Goal: Task Accomplishment & Management: Use online tool/utility

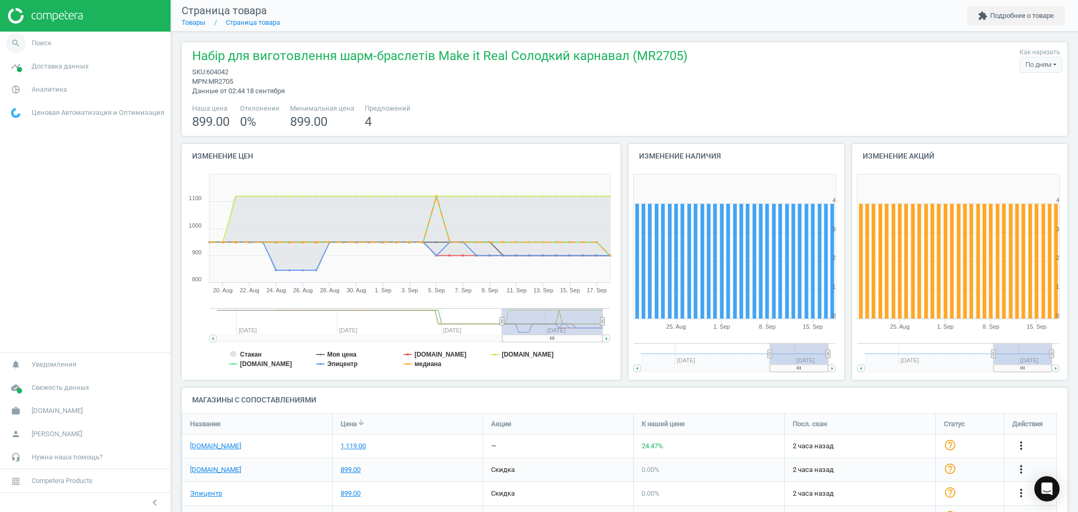
scroll to position [174, 897]
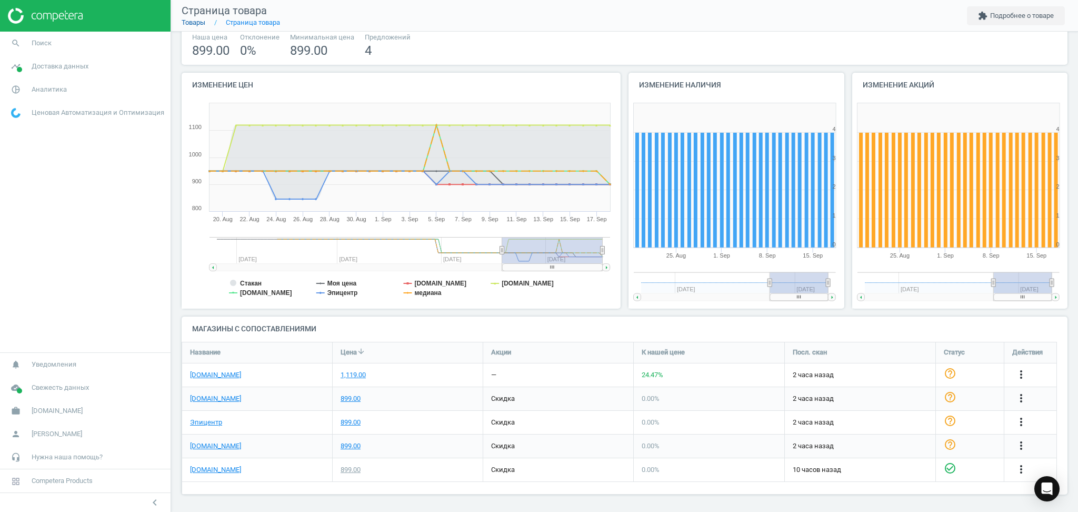
click at [199, 22] on link "Товары" at bounding box center [194, 22] width 24 height 8
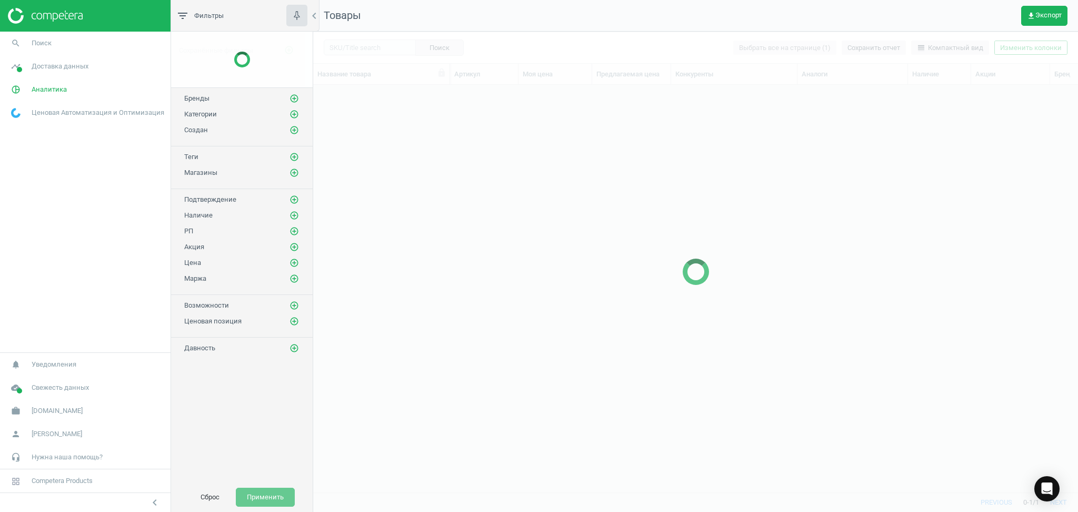
scroll to position [386, 754]
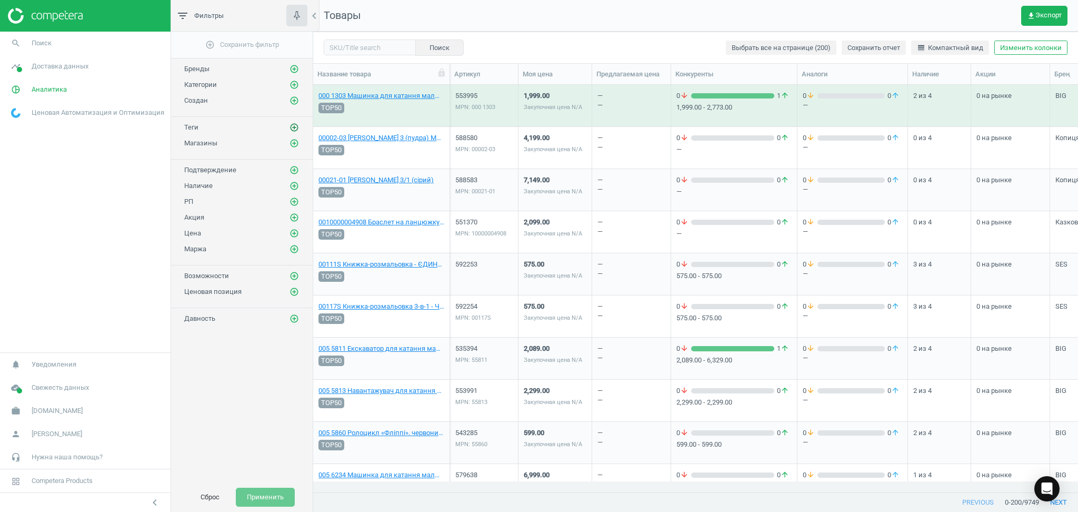
click at [290, 127] on icon "add_circle_outline" at bounding box center [293, 127] width 9 height 9
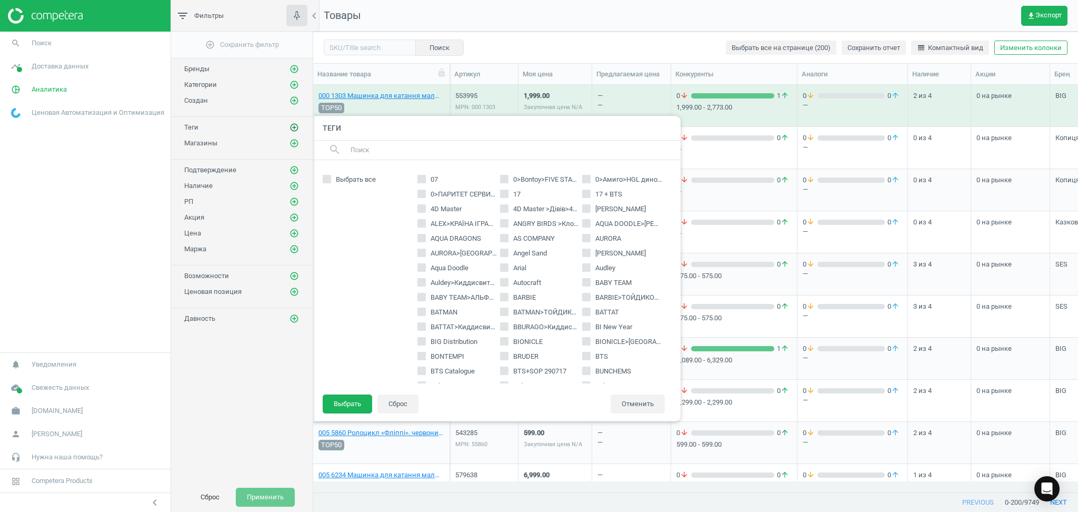
click at [290, 127] on icon "add_circle_outline" at bounding box center [293, 127] width 9 height 9
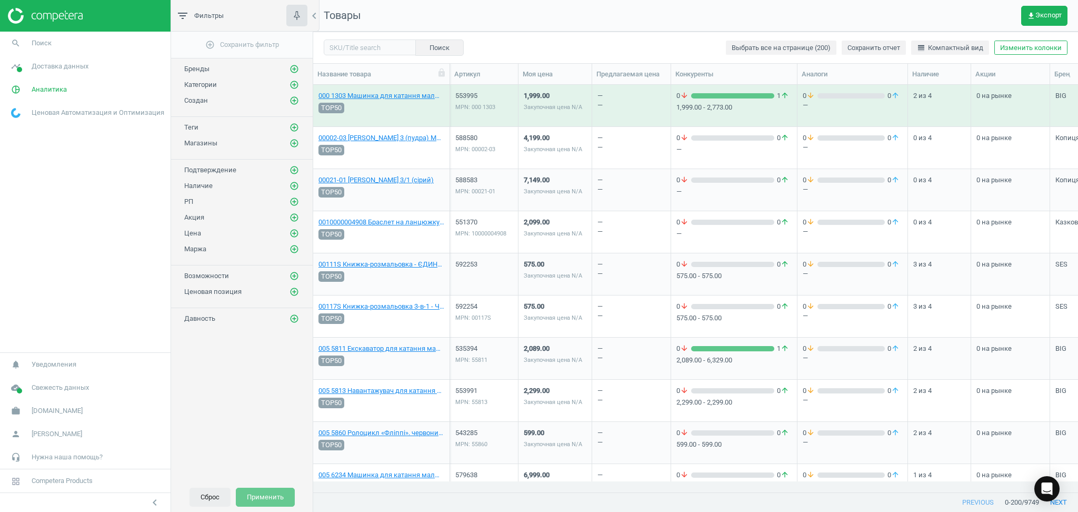
click at [205, 496] on button "Сброс" at bounding box center [209, 496] width 41 height 19
click at [962, 42] on button "line_weight Компактный вид" at bounding box center [950, 48] width 78 height 15
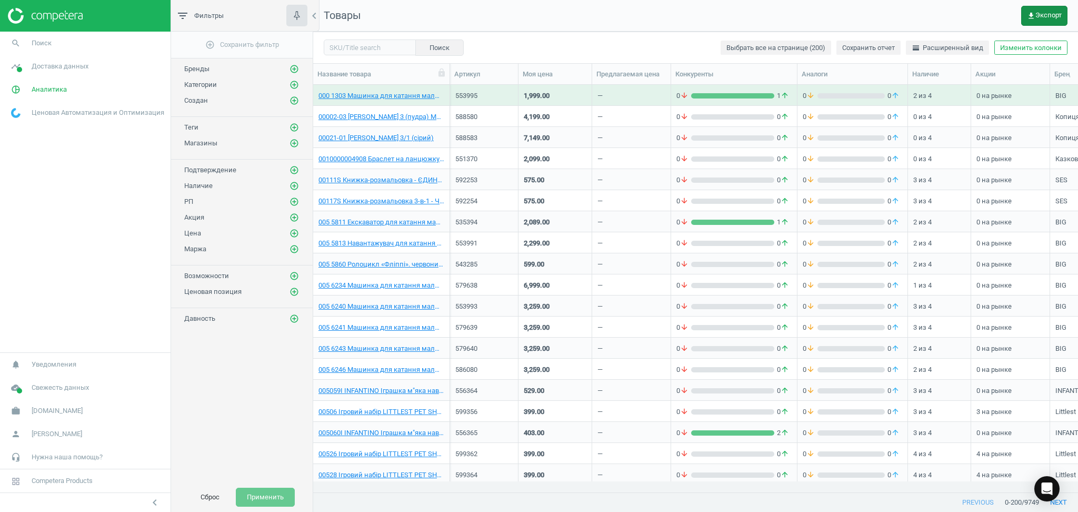
click at [1039, 6] on button "get_app Экспорт" at bounding box center [1044, 16] width 46 height 20
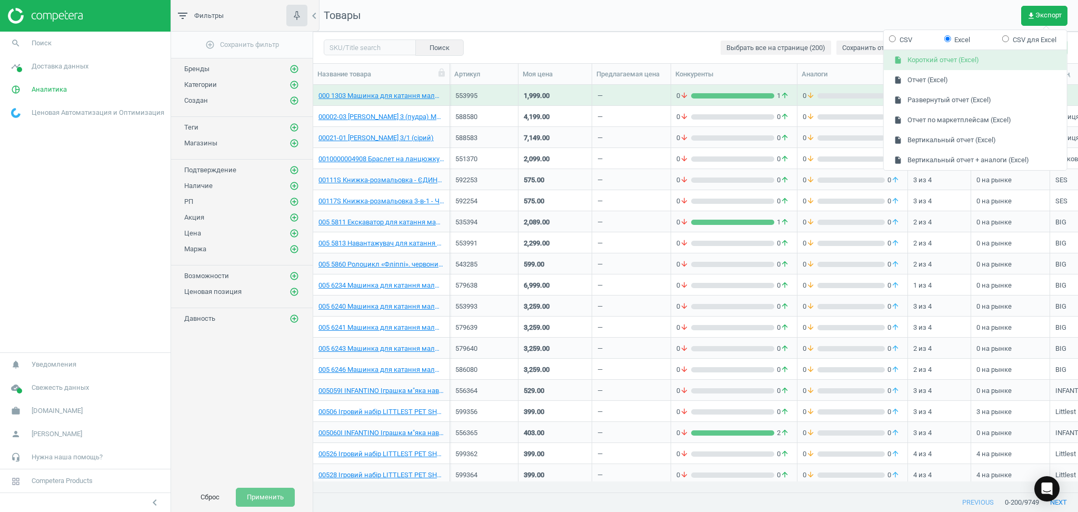
click at [946, 62] on button "insert_drive_file Короткий отчет (Excel)" at bounding box center [975, 61] width 183 height 20
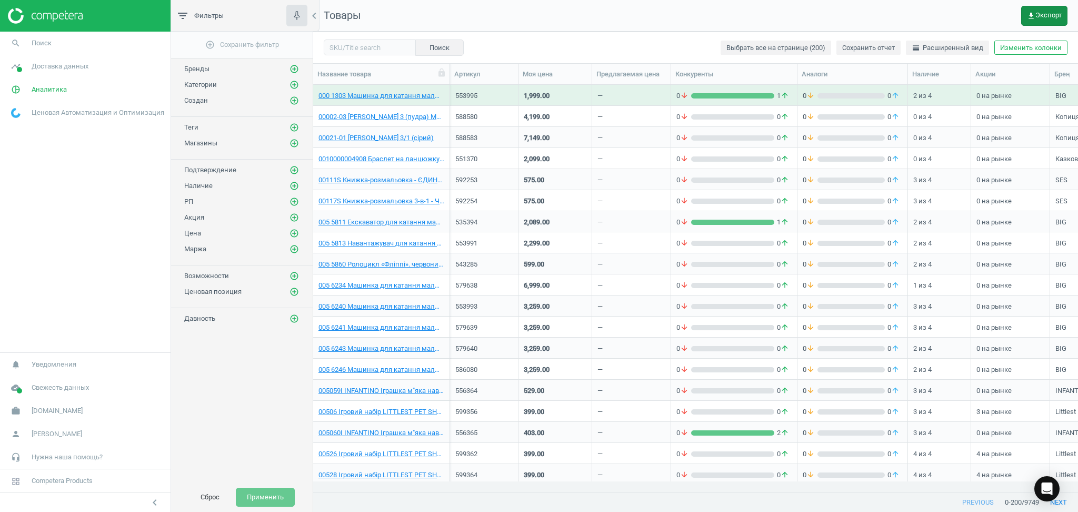
click at [1032, 15] on icon "get_app" at bounding box center [1031, 16] width 8 height 8
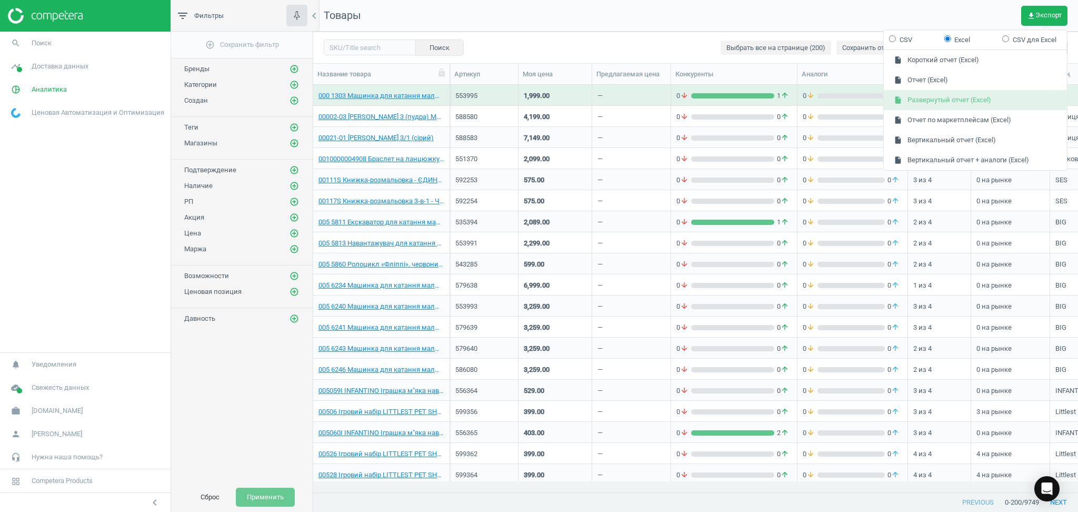
click at [914, 99] on button "insert_drive_file Развернутый отчет (Excel)" at bounding box center [975, 100] width 183 height 20
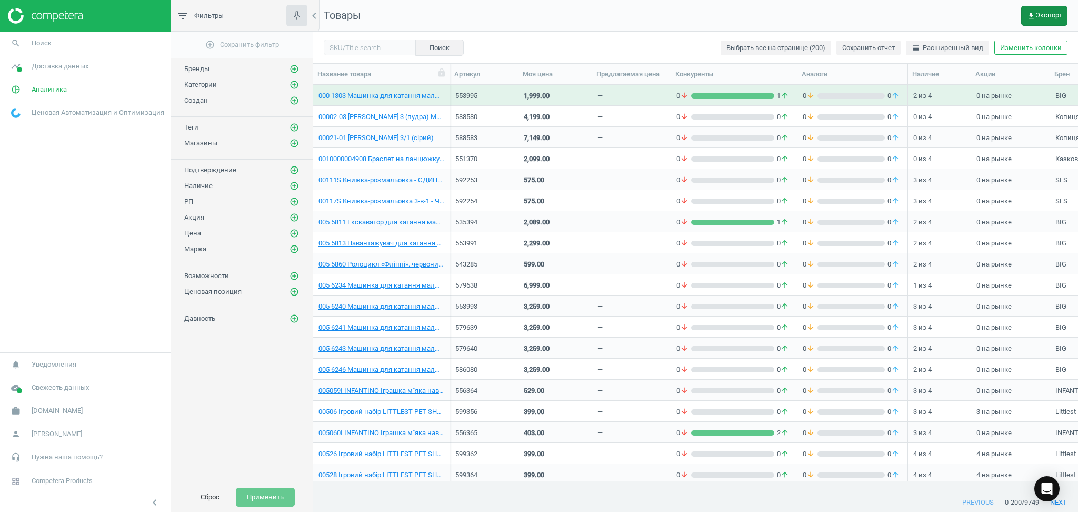
click at [1041, 14] on span "get_app Экспорт" at bounding box center [1044, 16] width 35 height 8
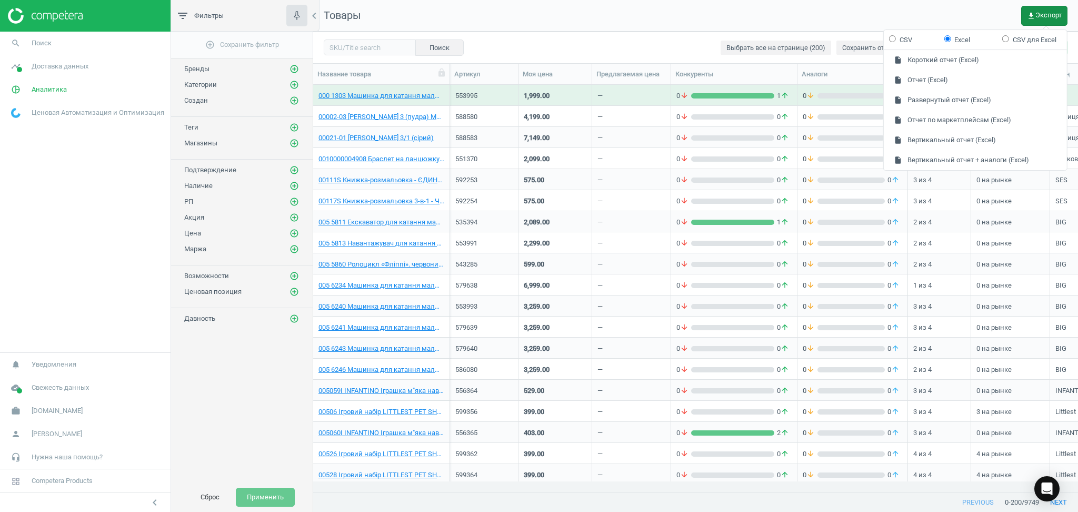
click at [1049, 12] on span "get_app Экспорт" at bounding box center [1044, 16] width 35 height 8
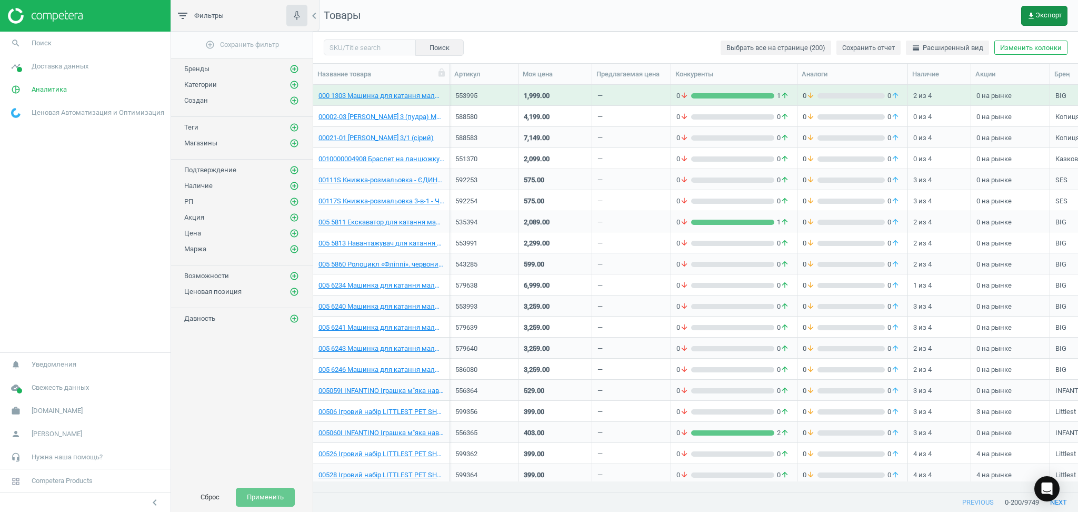
click at [1048, 15] on span "get_app Экспорт" at bounding box center [1044, 16] width 35 height 8
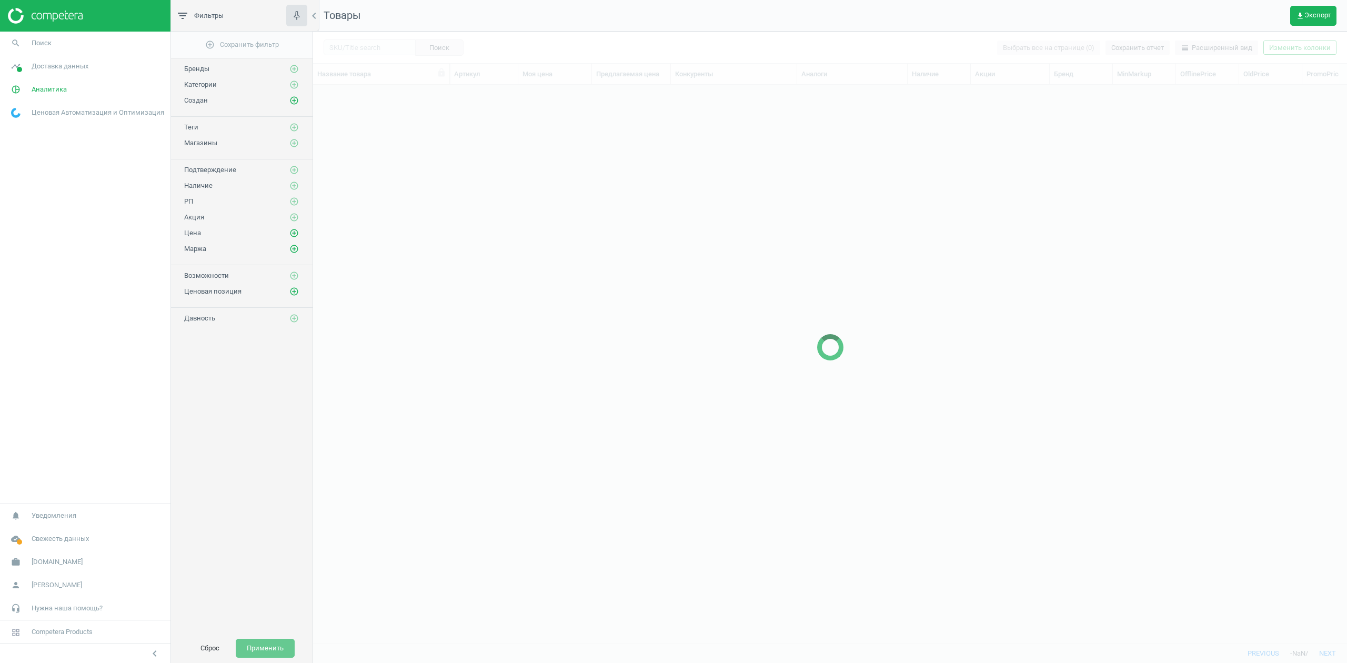
scroll to position [537, 1024]
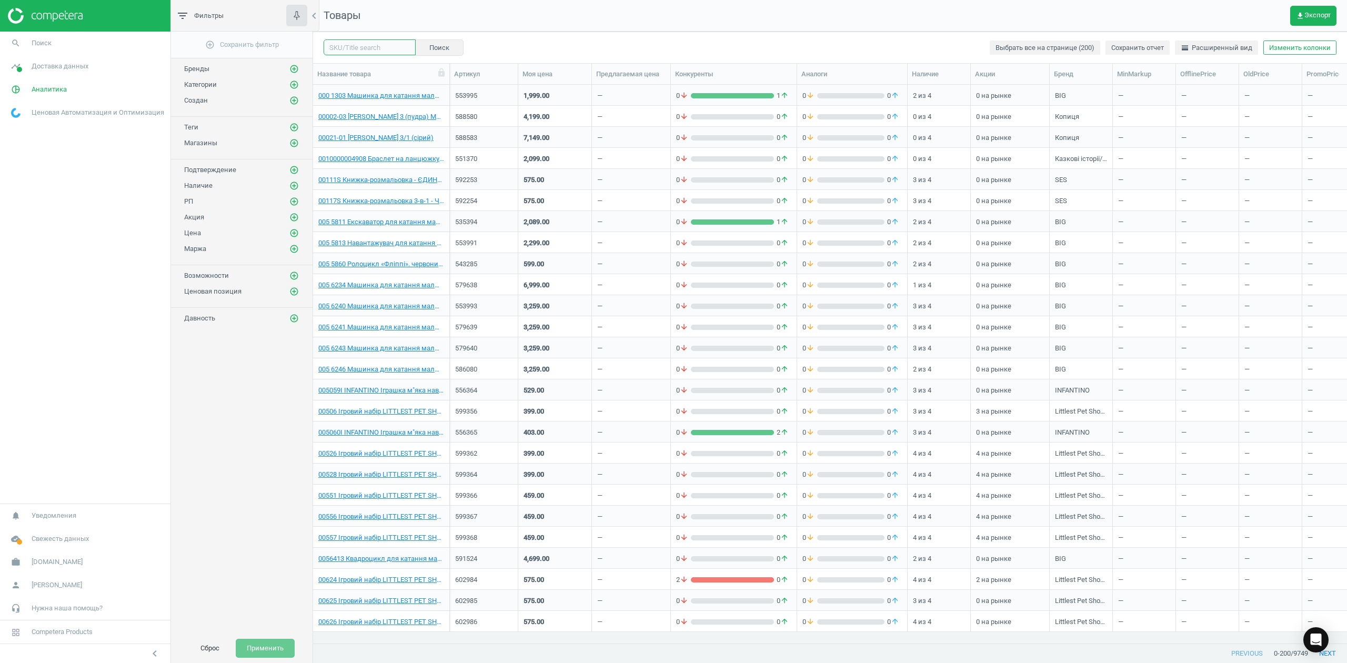
click at [380, 46] on input "text" at bounding box center [370, 47] width 92 height 16
paste input "126530"
type input "126530"
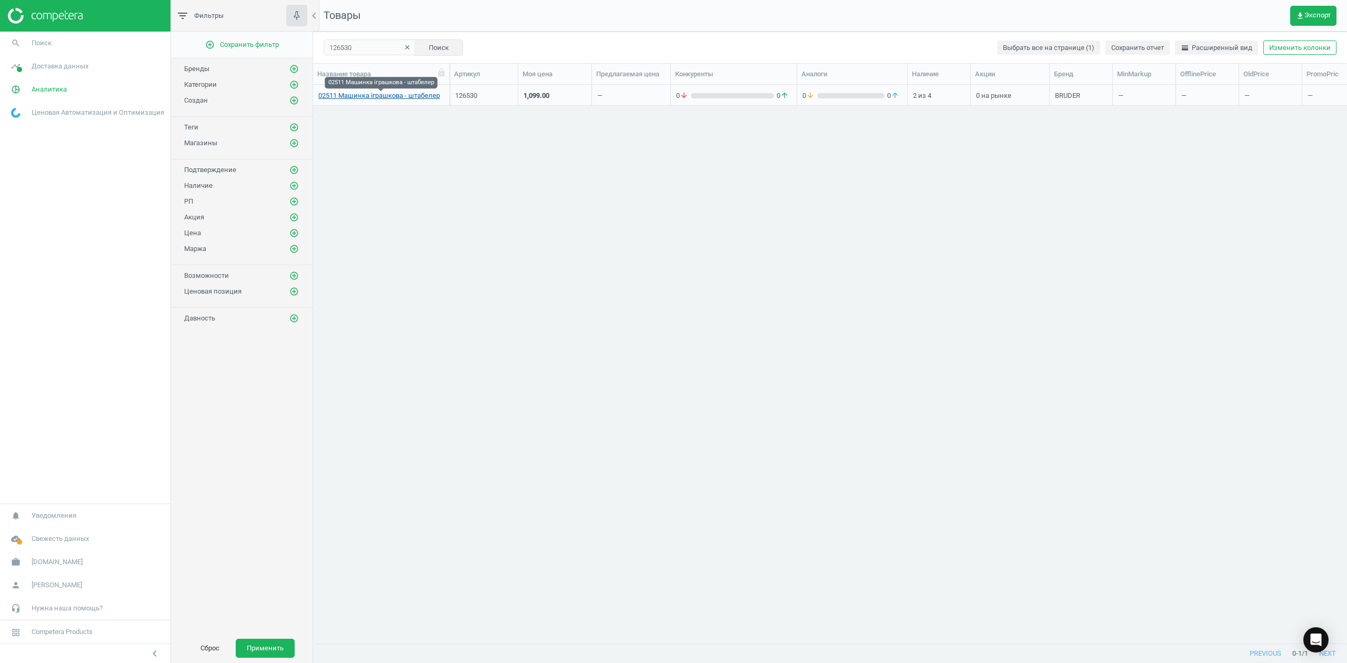
click at [394, 95] on link "02511 Машинка іграшкова - штабелер" at bounding box center [379, 95] width 122 height 9
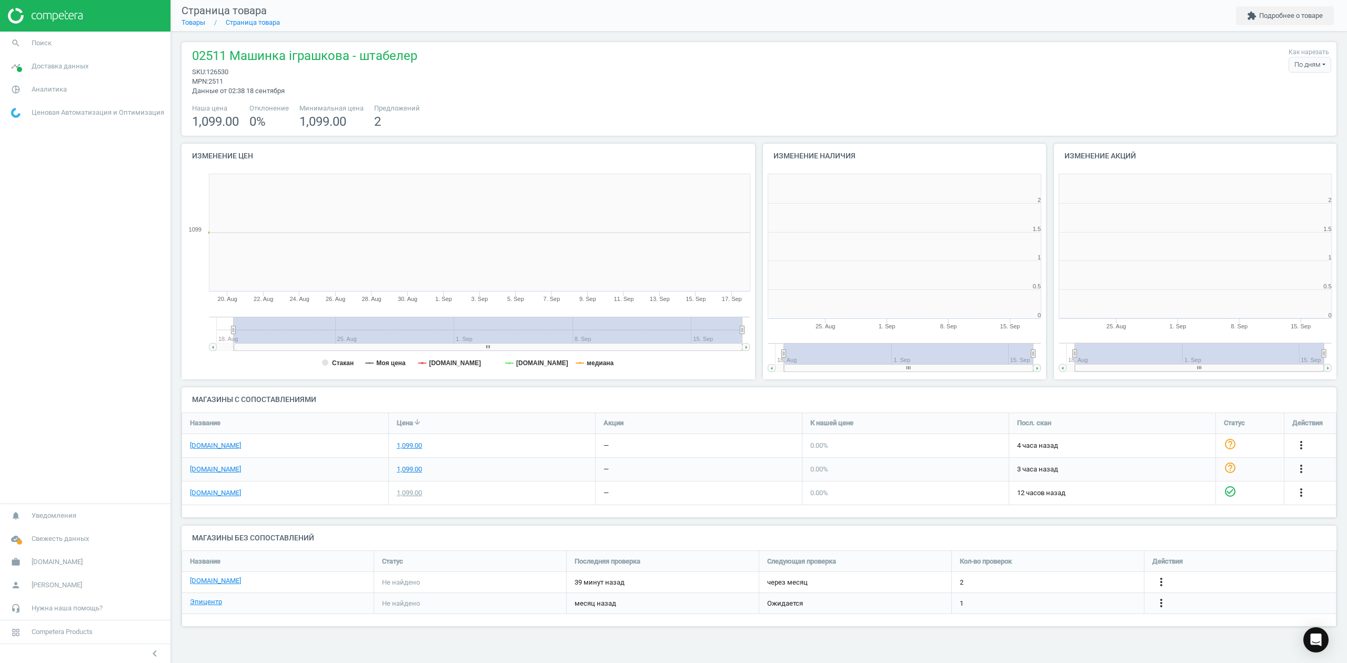
scroll to position [232, 304]
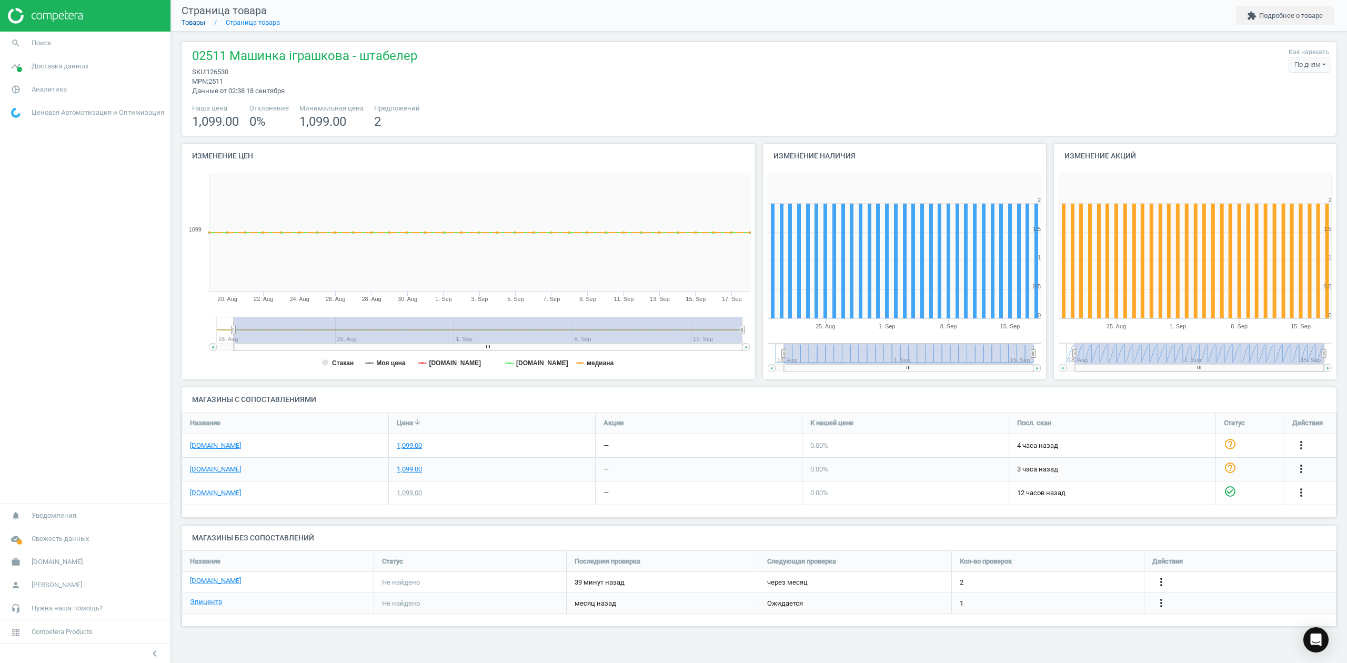
click at [194, 22] on link "Товары" at bounding box center [194, 22] width 24 height 8
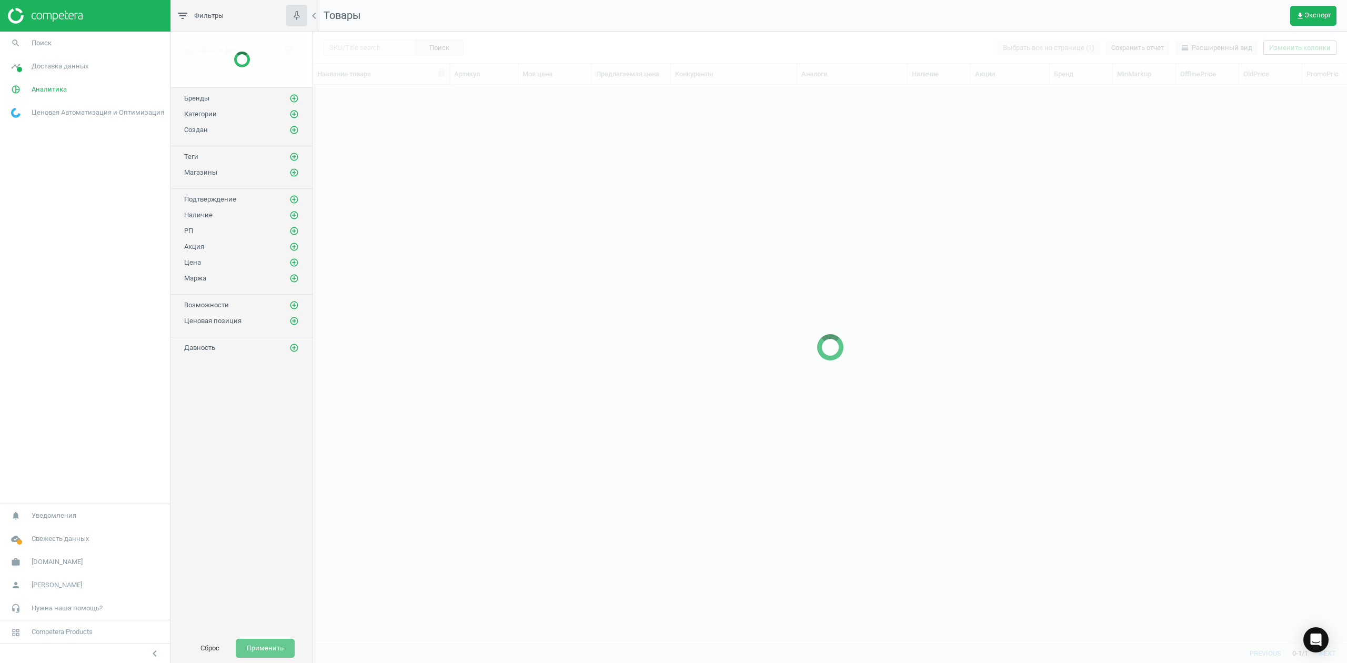
scroll to position [537, 1024]
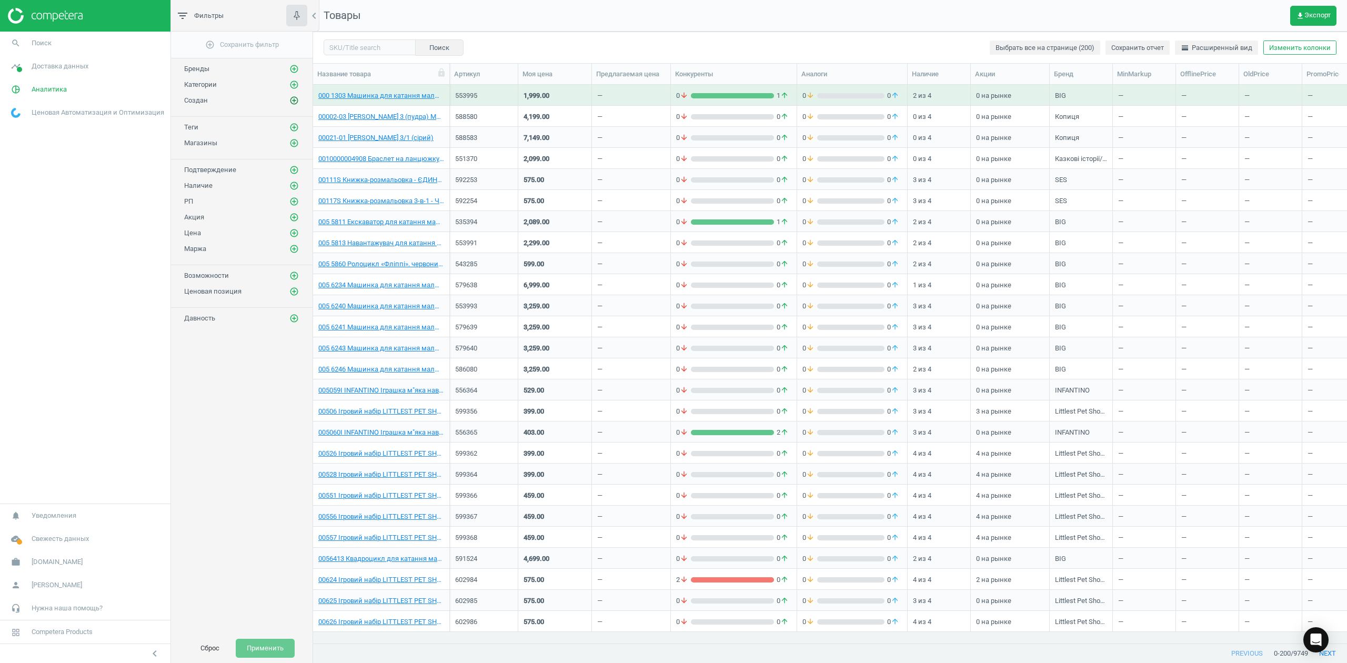
click at [295, 104] on icon "add_circle_outline" at bounding box center [293, 100] width 9 height 9
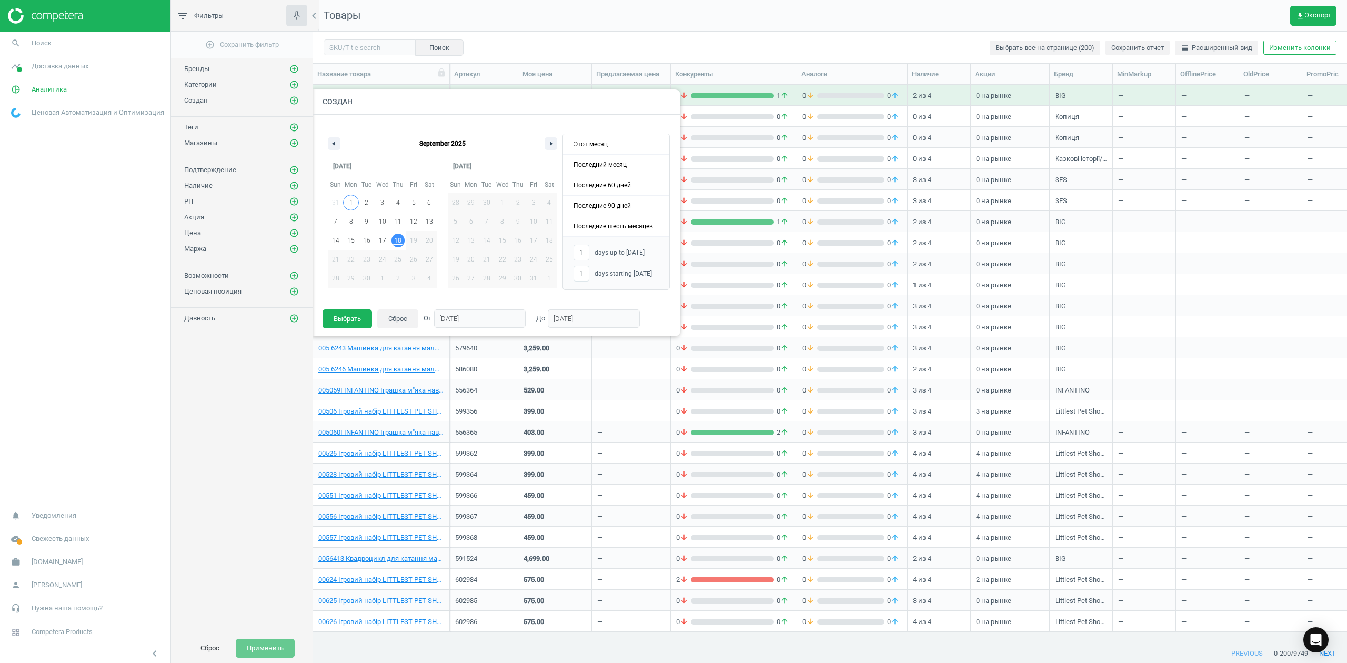
click at [351, 198] on span "1" at bounding box center [351, 202] width 4 height 19
type input "-"
type input "01/09/2025"
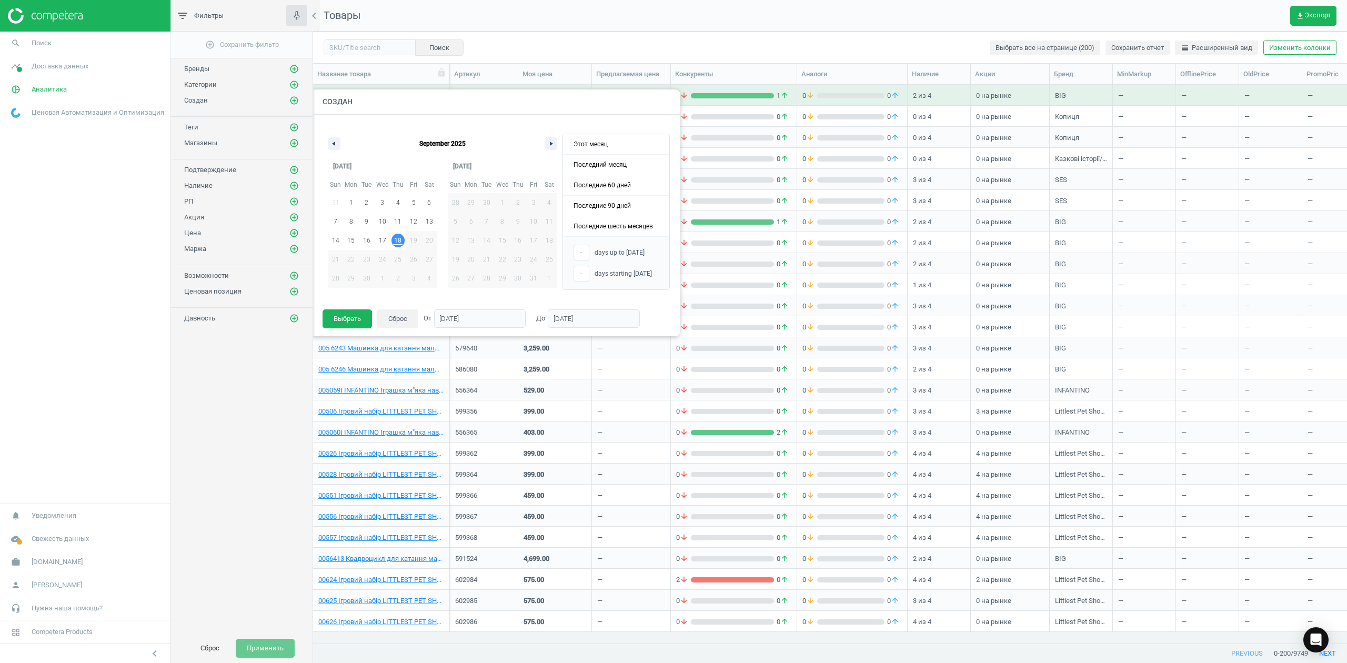
click at [398, 241] on span "18" at bounding box center [397, 240] width 7 height 19
type input "18"
type input "18/09/2025"
click at [355, 316] on button "Выбрать" at bounding box center [347, 318] width 49 height 19
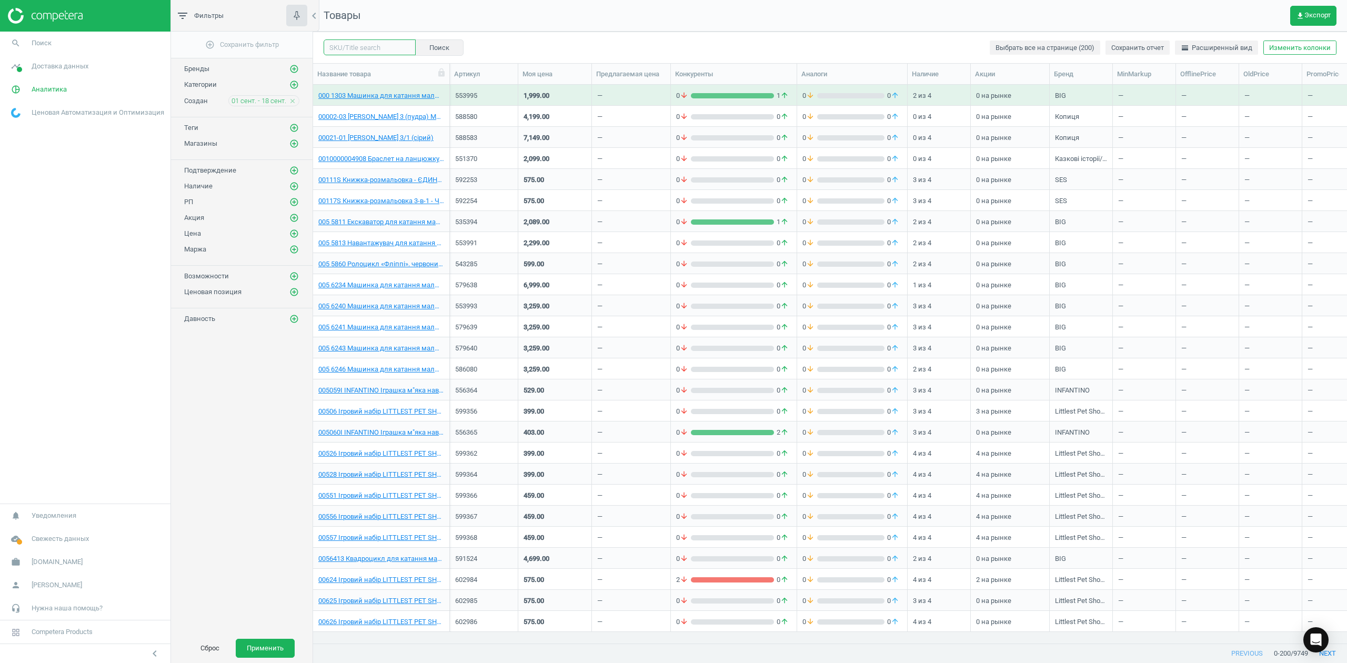
click at [354, 49] on input "text" at bounding box center [370, 47] width 92 height 16
paste input "126530"
type input "126530"
click at [234, 406] on div "add_circle_outline Сохранить фильтр Бренды add_circle_outline Категории add_cir…" at bounding box center [242, 333] width 142 height 602
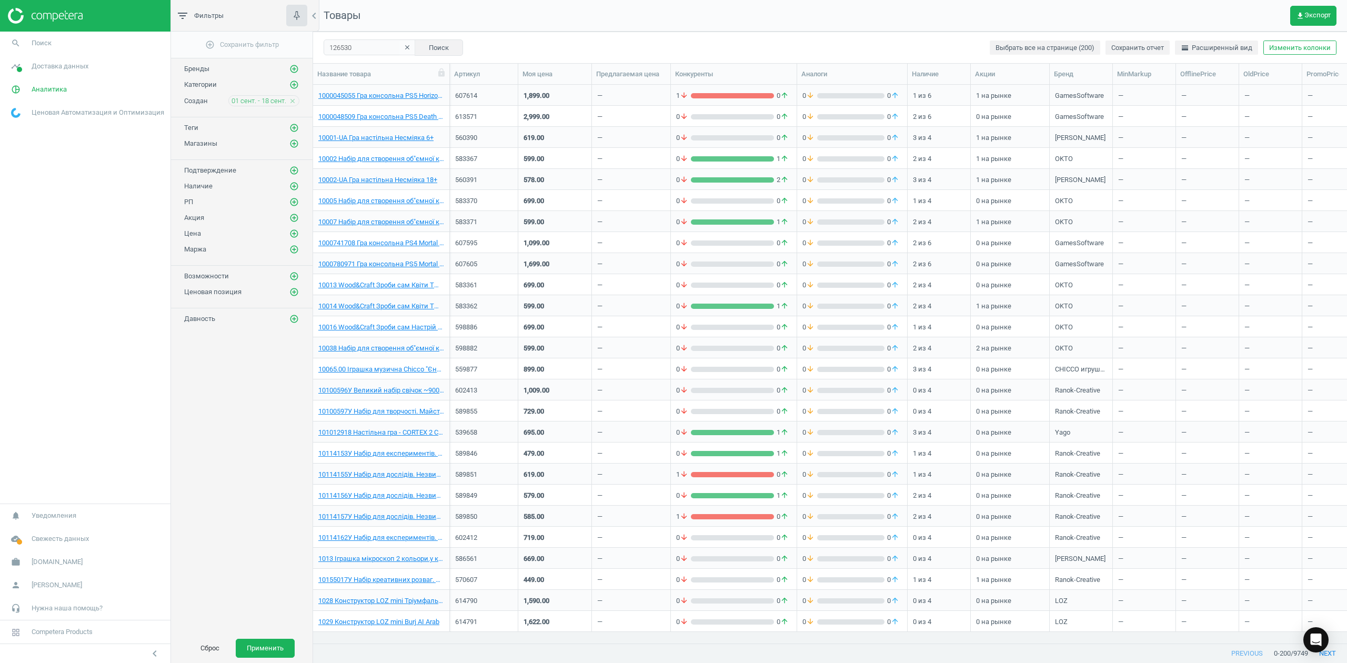
scroll to position [3032, 0]
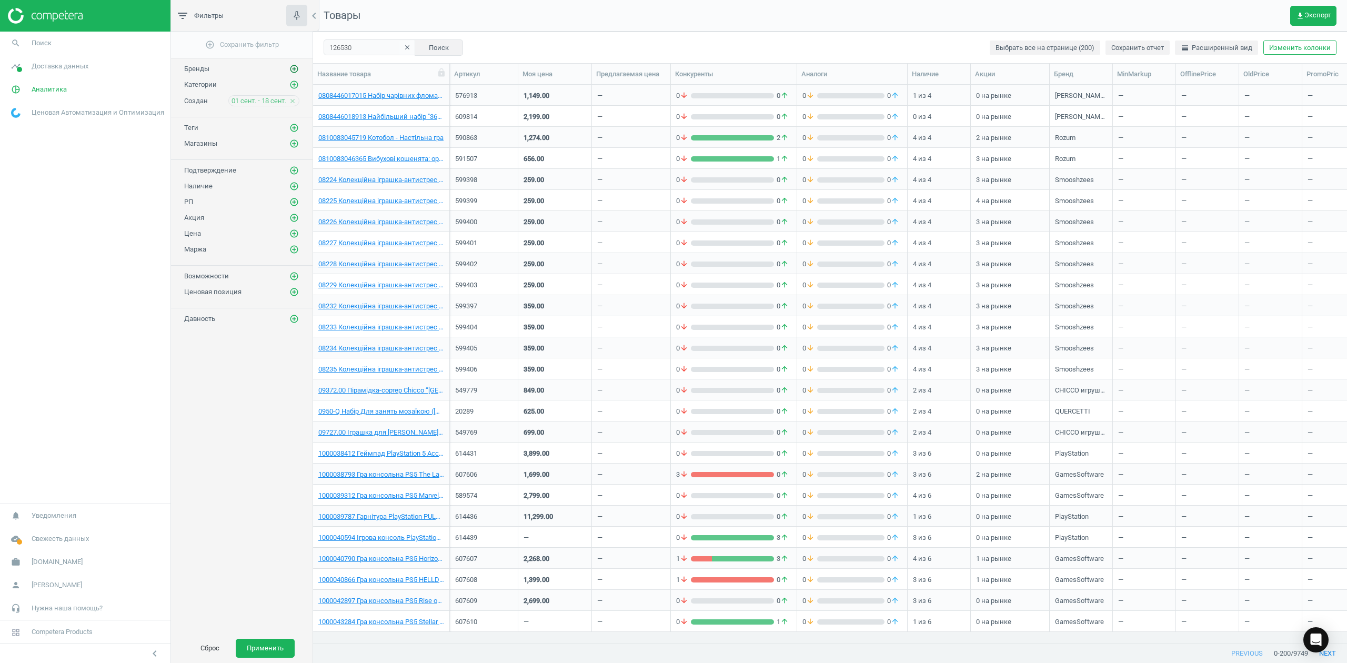
click at [289, 72] on icon "add_circle_outline" at bounding box center [293, 68] width 9 height 9
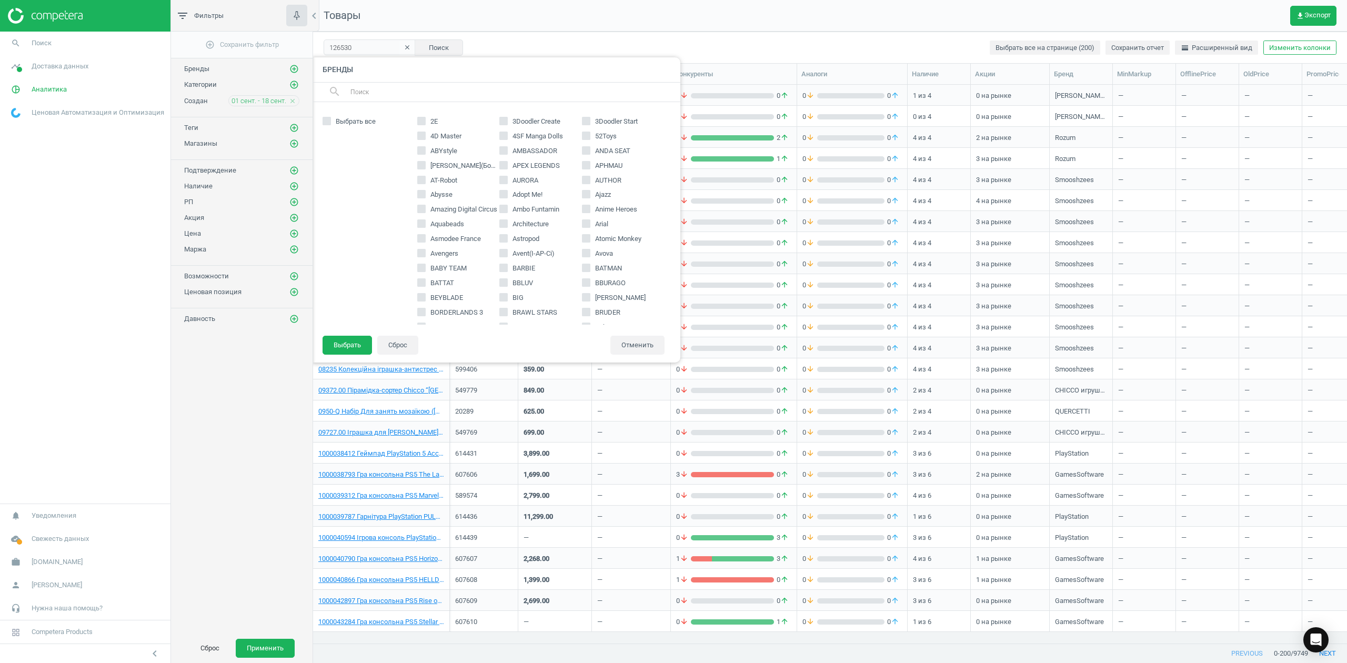
click at [281, 85] on div "Категории add_circle_outline" at bounding box center [241, 84] width 115 height 11
click at [293, 87] on icon "add_circle_outline" at bounding box center [293, 84] width 9 height 9
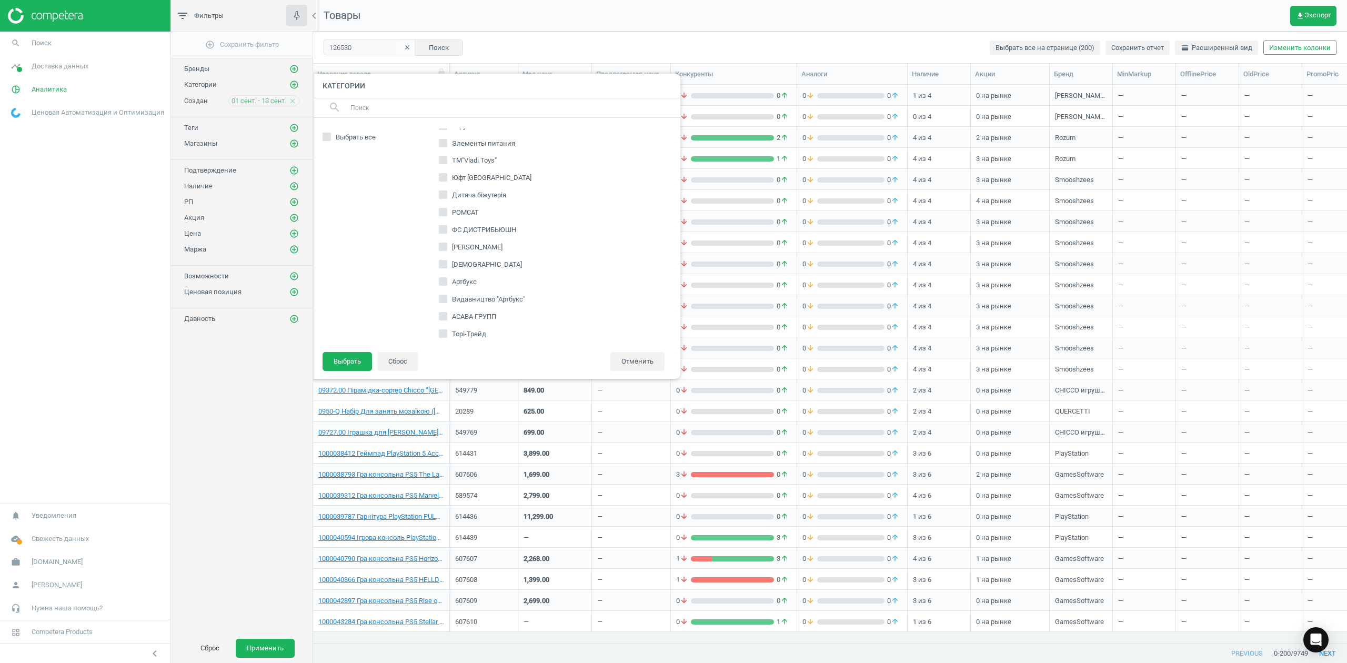
scroll to position [561, 0]
click at [386, 103] on input "text" at bounding box center [510, 107] width 323 height 17
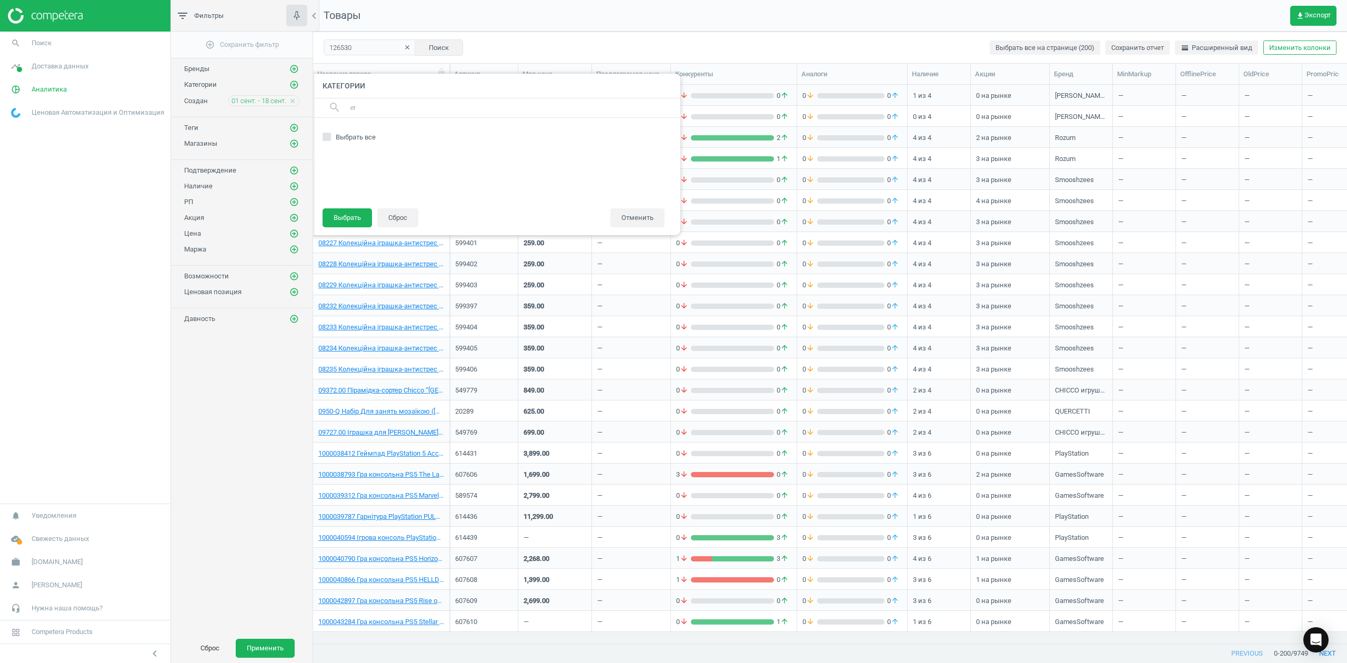
type input "e"
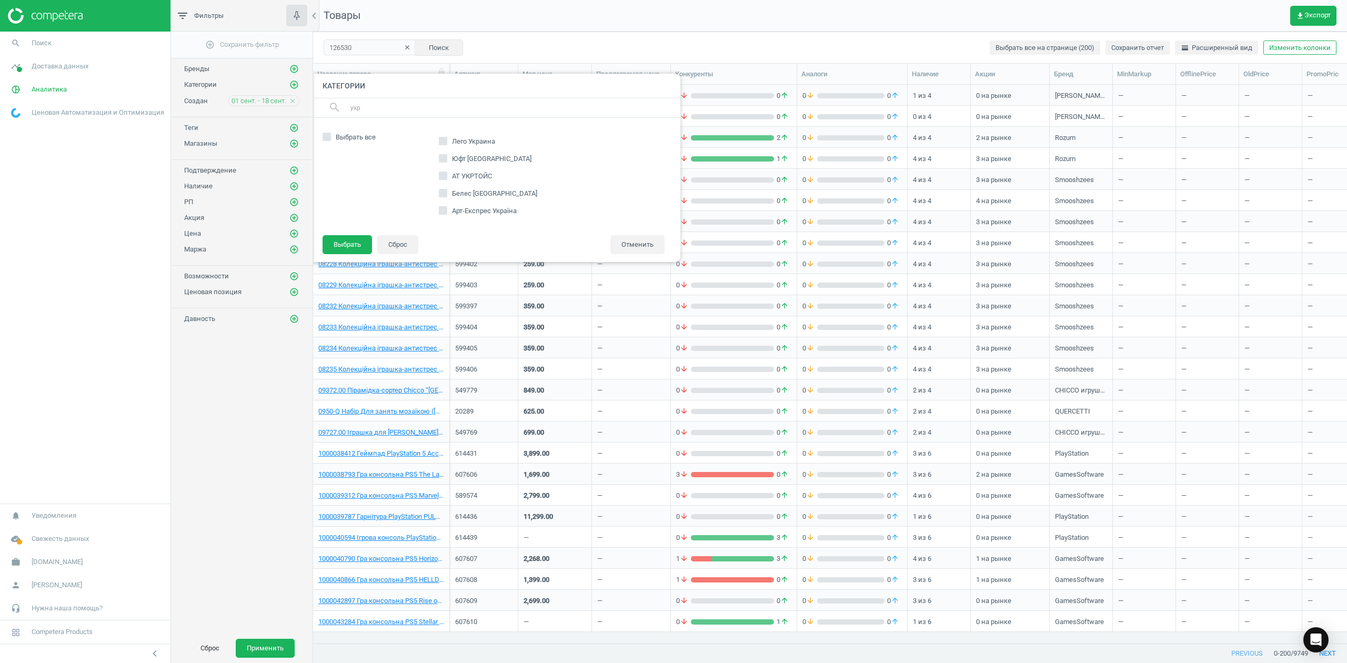
type input "укр"
click at [476, 177] on span "АТ УКРТОЙС" at bounding box center [472, 176] width 44 height 9
click at [446, 177] on input "АТ УКРТОЙС" at bounding box center [443, 176] width 7 height 7
checkbox input "true"
click at [348, 247] on button "Выбрать" at bounding box center [347, 244] width 49 height 19
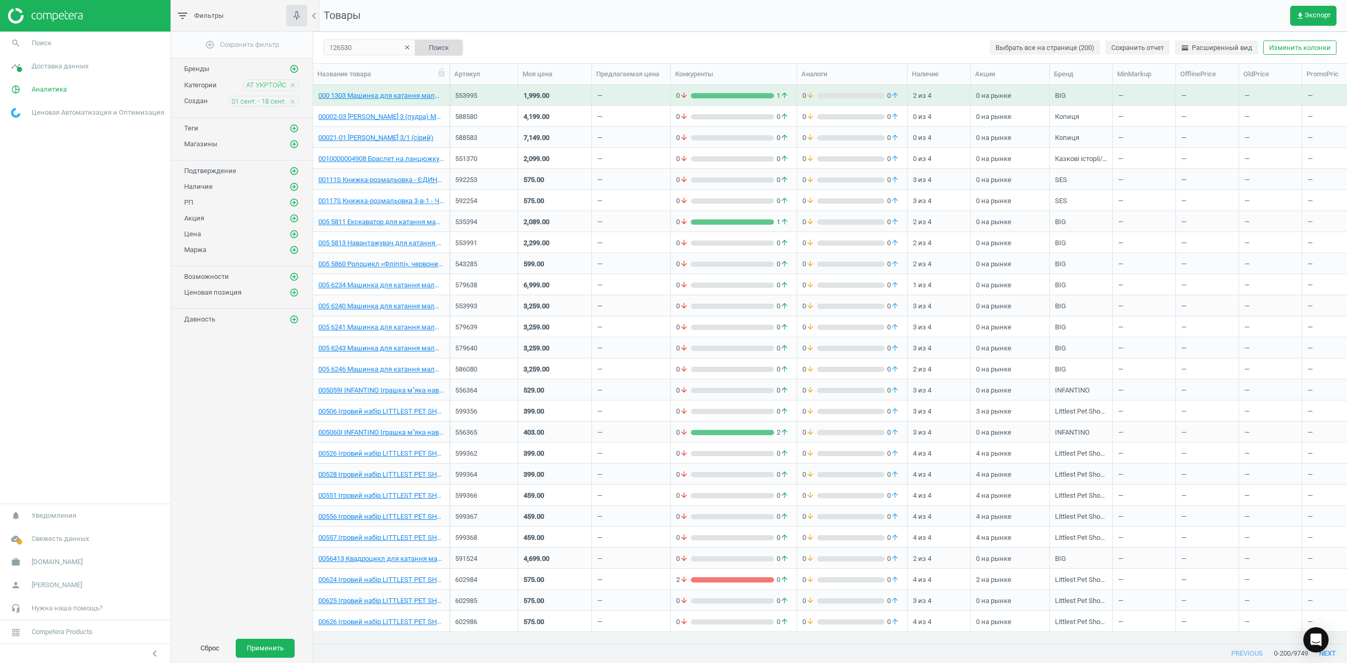
click at [437, 47] on button "Поиск" at bounding box center [439, 47] width 48 height 16
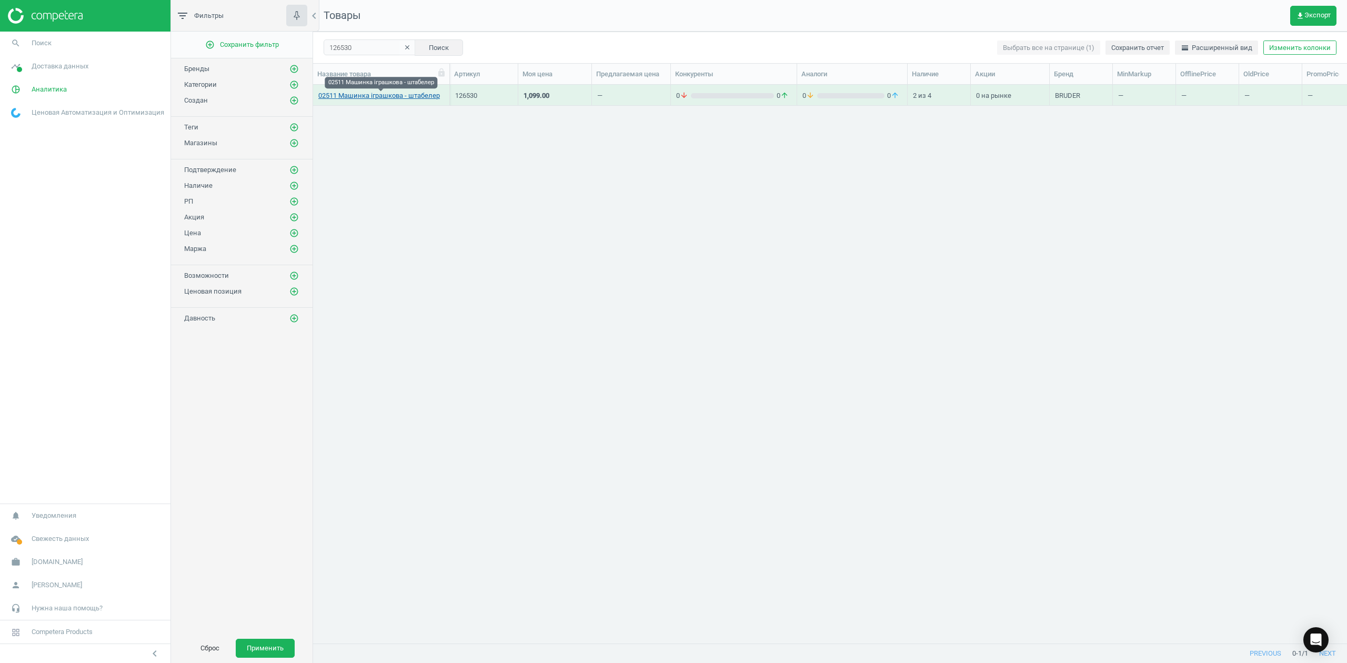
click at [387, 99] on link "02511 Машинка іграшкова - штабелер" at bounding box center [379, 95] width 122 height 9
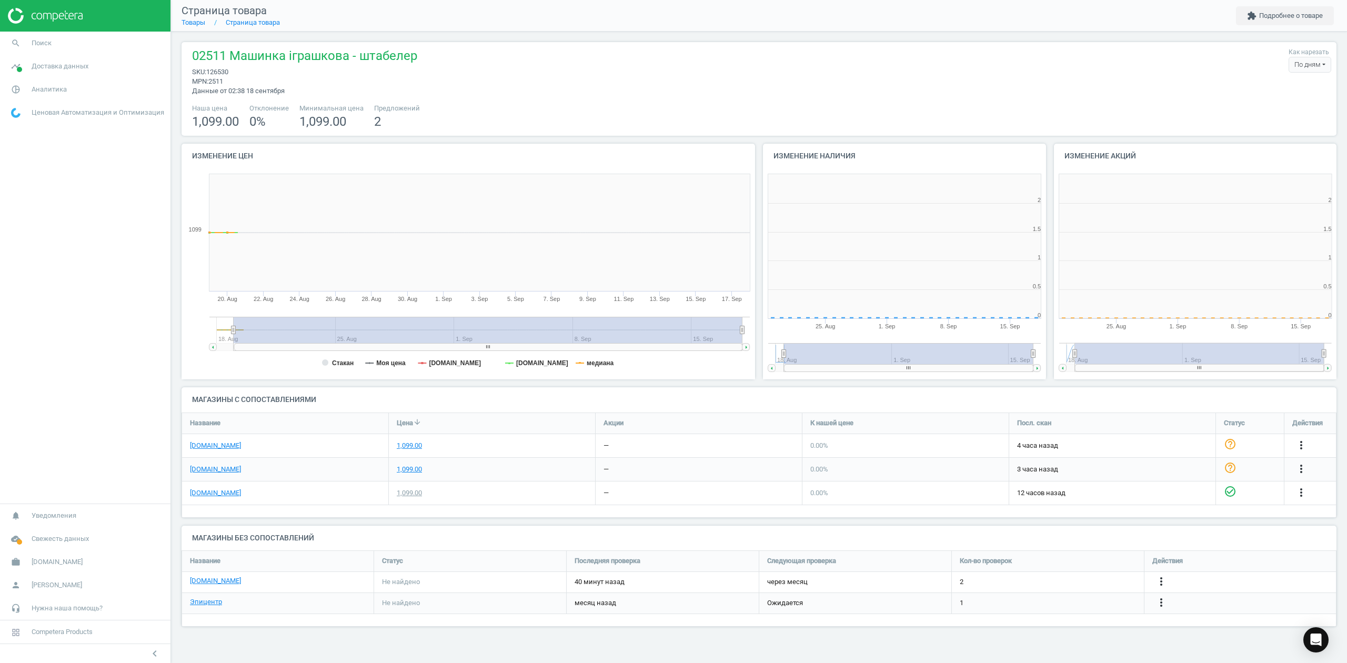
scroll to position [232, 304]
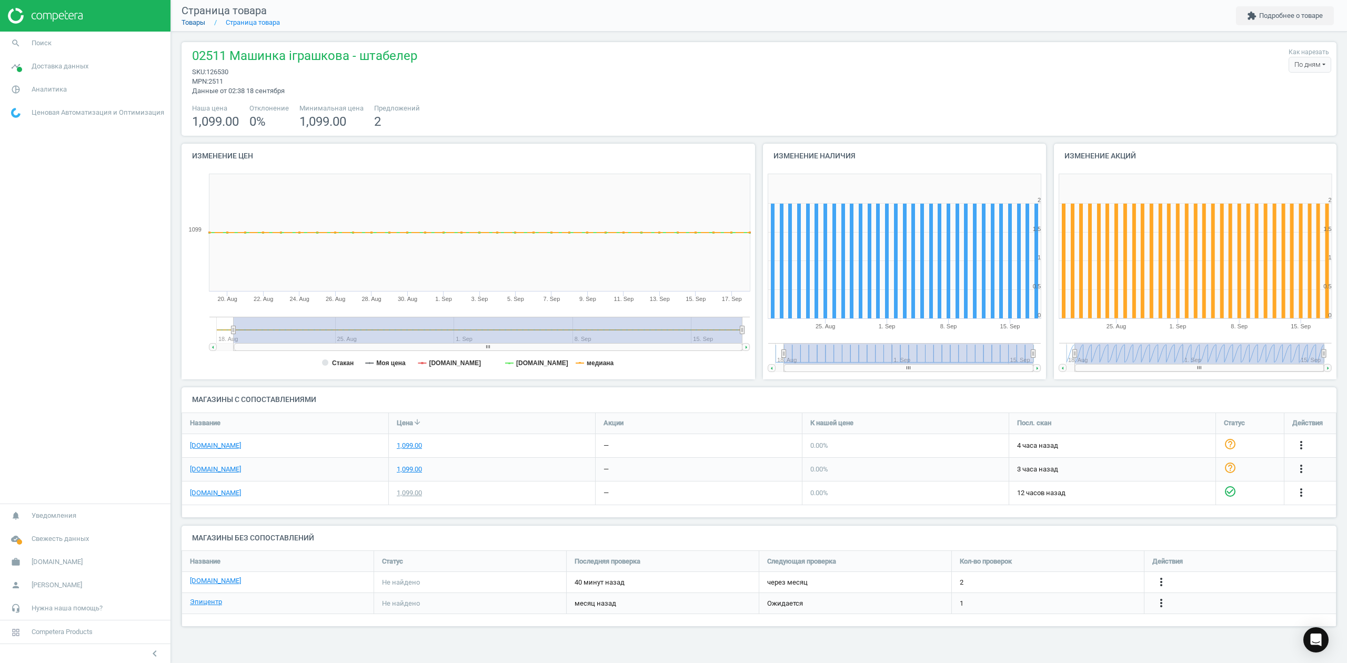
click at [193, 26] on link "Товары" at bounding box center [194, 22] width 24 height 8
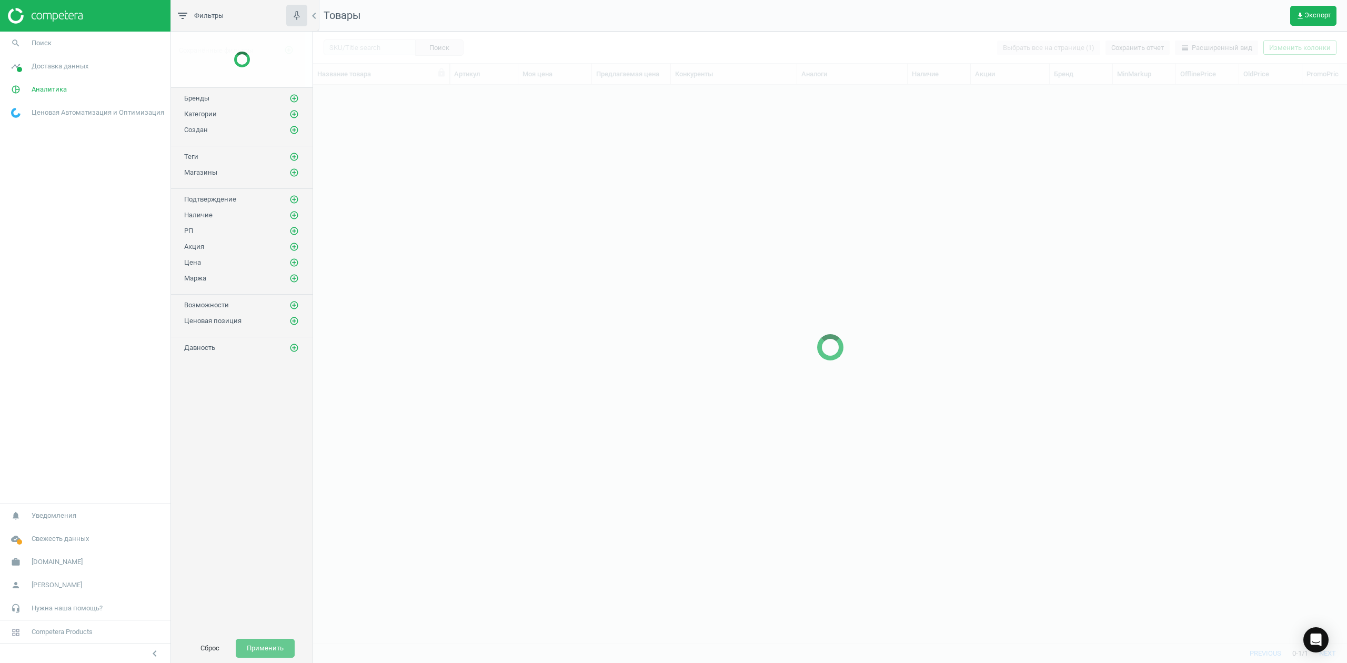
scroll to position [537, 1024]
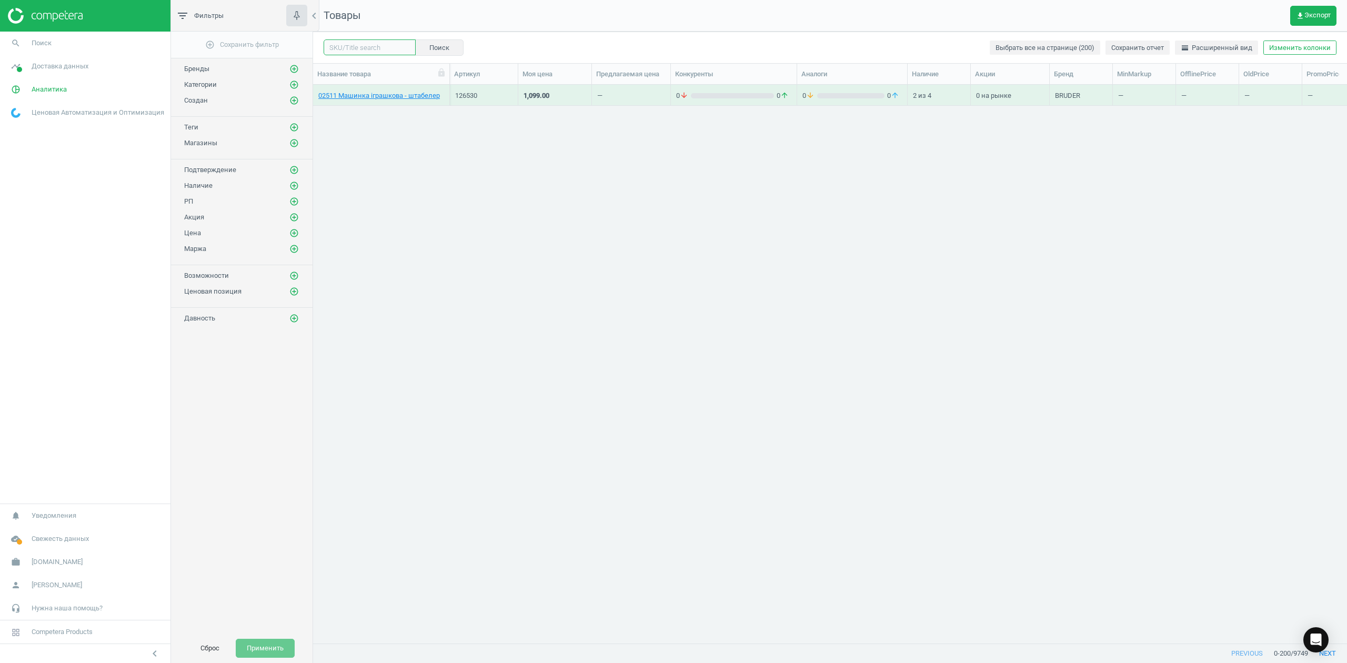
click at [363, 47] on input "text" at bounding box center [370, 47] width 92 height 16
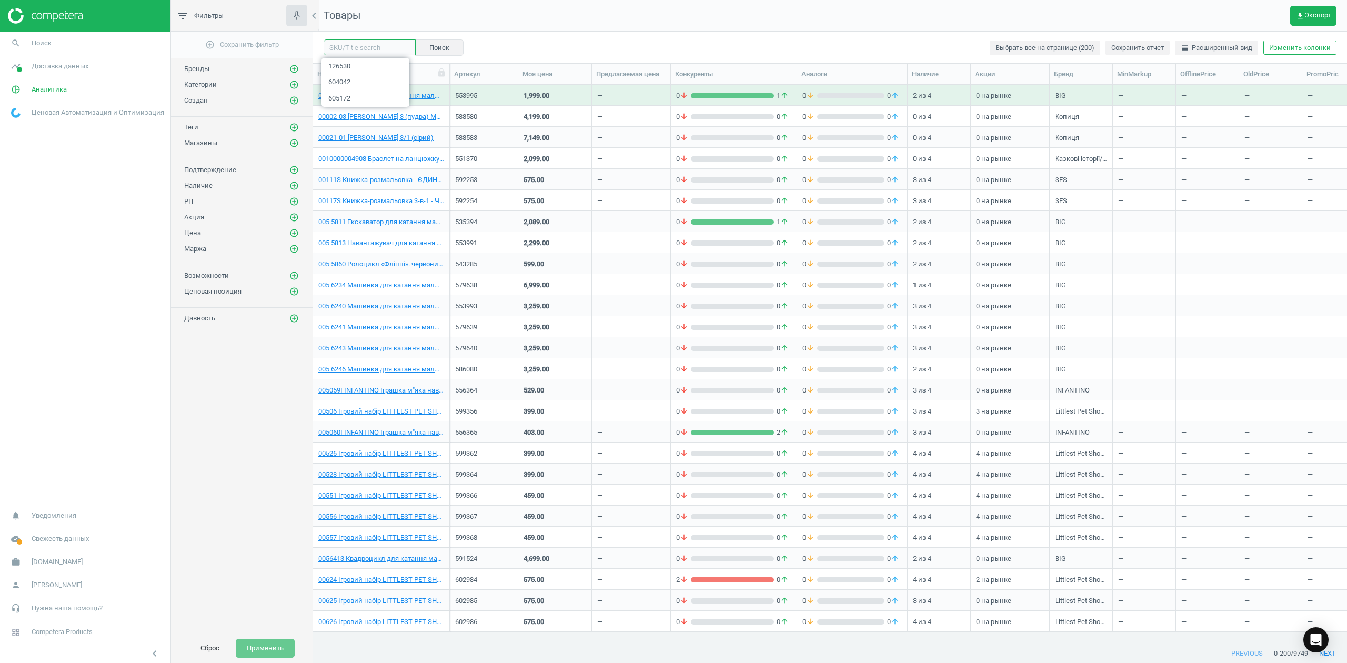
paste input "613098"
type input "613098"
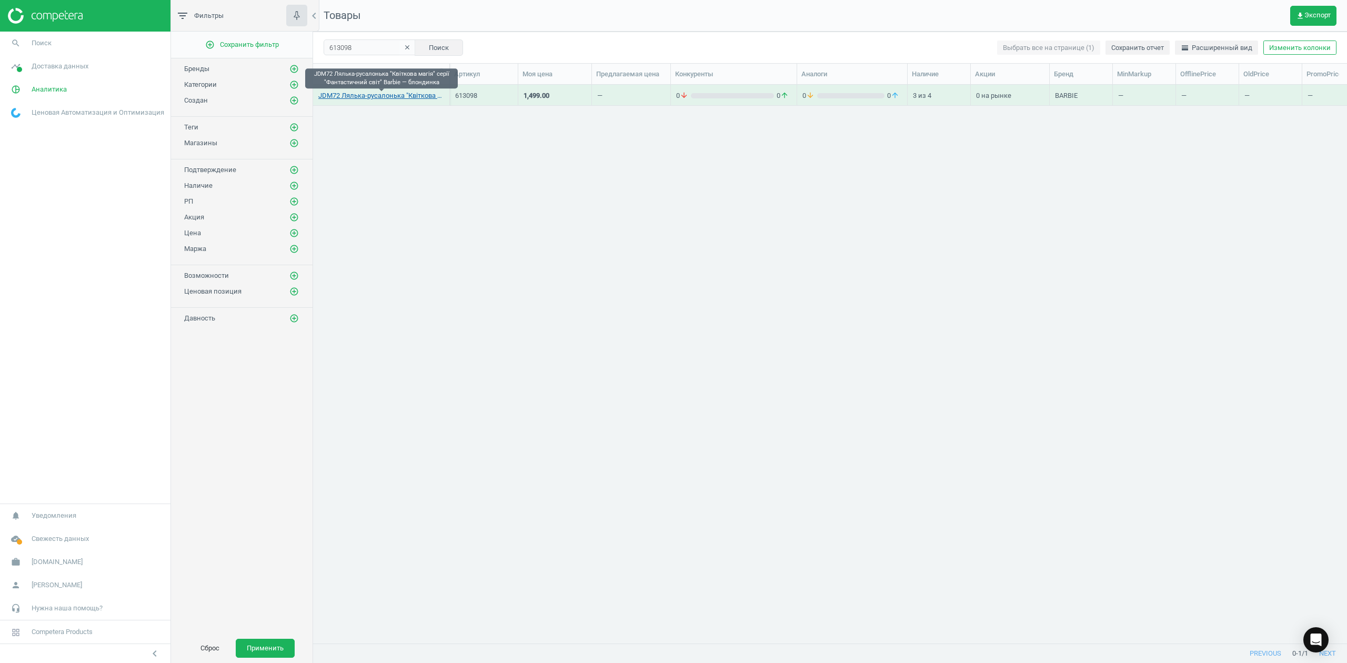
click at [382, 94] on link "JDM72 Лялька-русалонька "Квіткова магія" серії "Фантастичний світ" Barbie — бло…" at bounding box center [381, 95] width 126 height 9
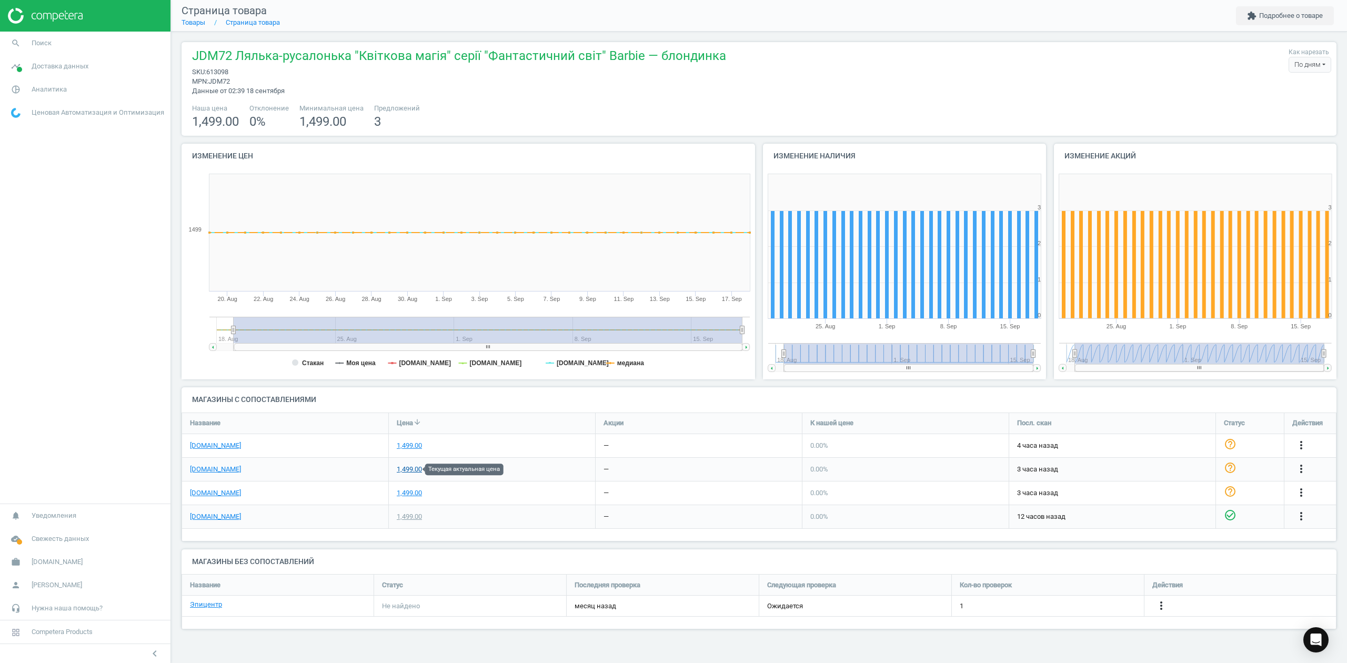
click at [410, 470] on div "1,499.00" at bounding box center [409, 469] width 25 height 9
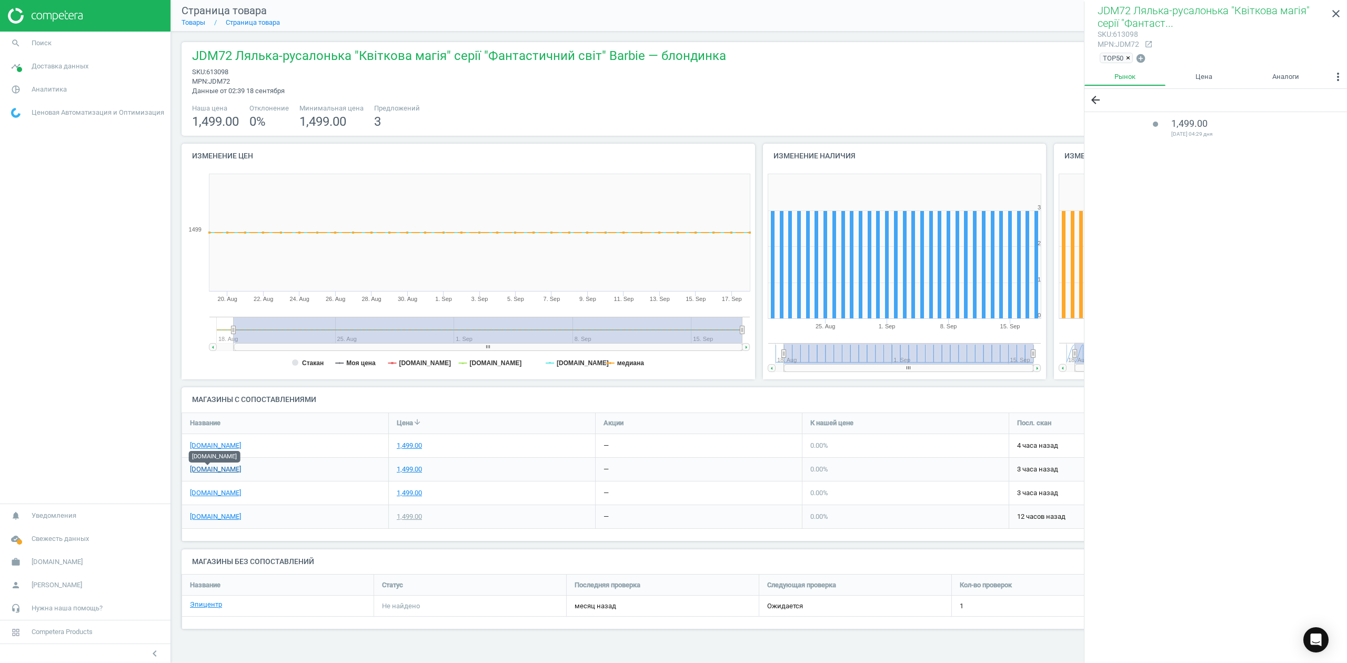
click at [198, 468] on link "[DOMAIN_NAME]" at bounding box center [215, 469] width 51 height 9
click at [193, 24] on link "Товары" at bounding box center [194, 22] width 24 height 8
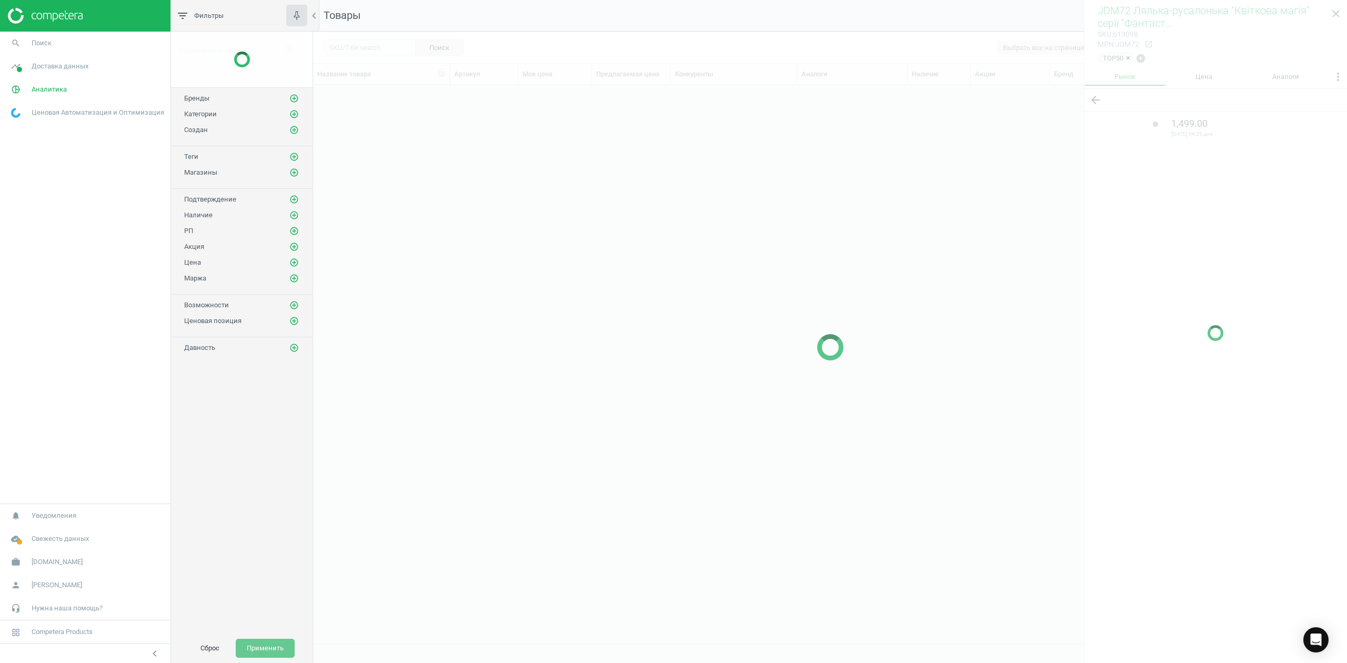
scroll to position [537, 1024]
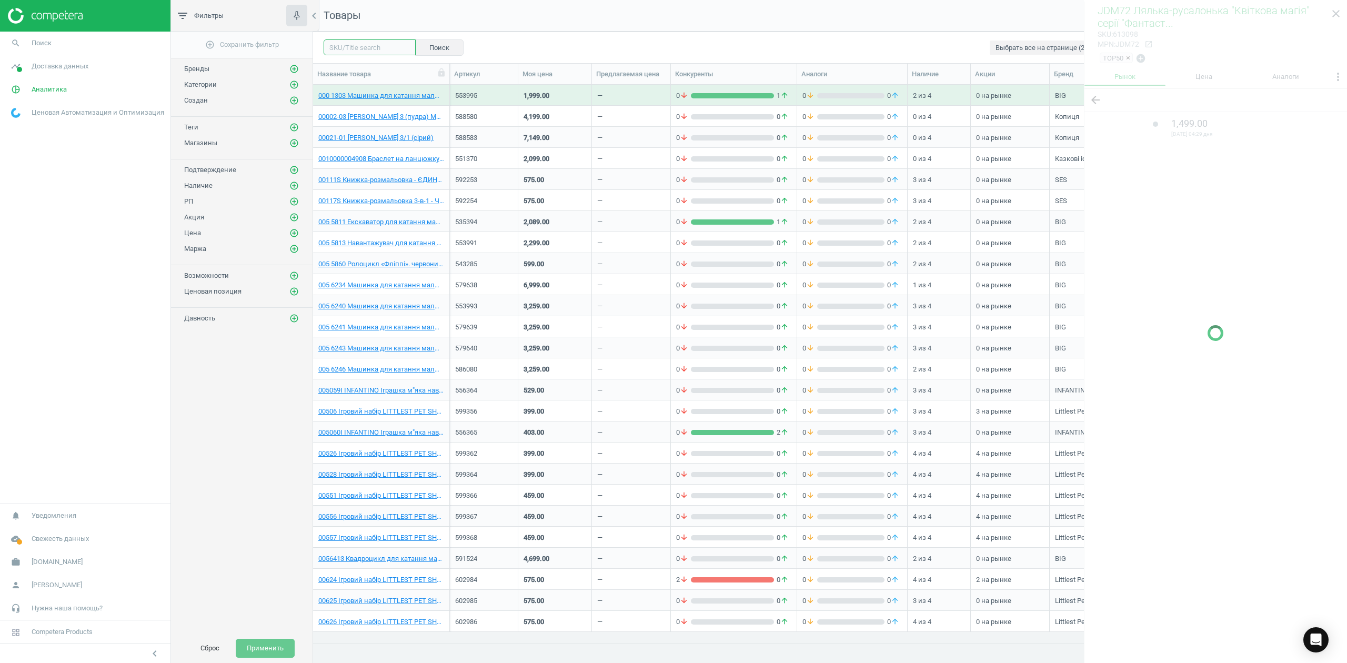
click at [368, 51] on input "text" at bounding box center [370, 47] width 92 height 16
click at [357, 39] on input "text" at bounding box center [370, 47] width 92 height 16
paste input "538547"
type input "538547"
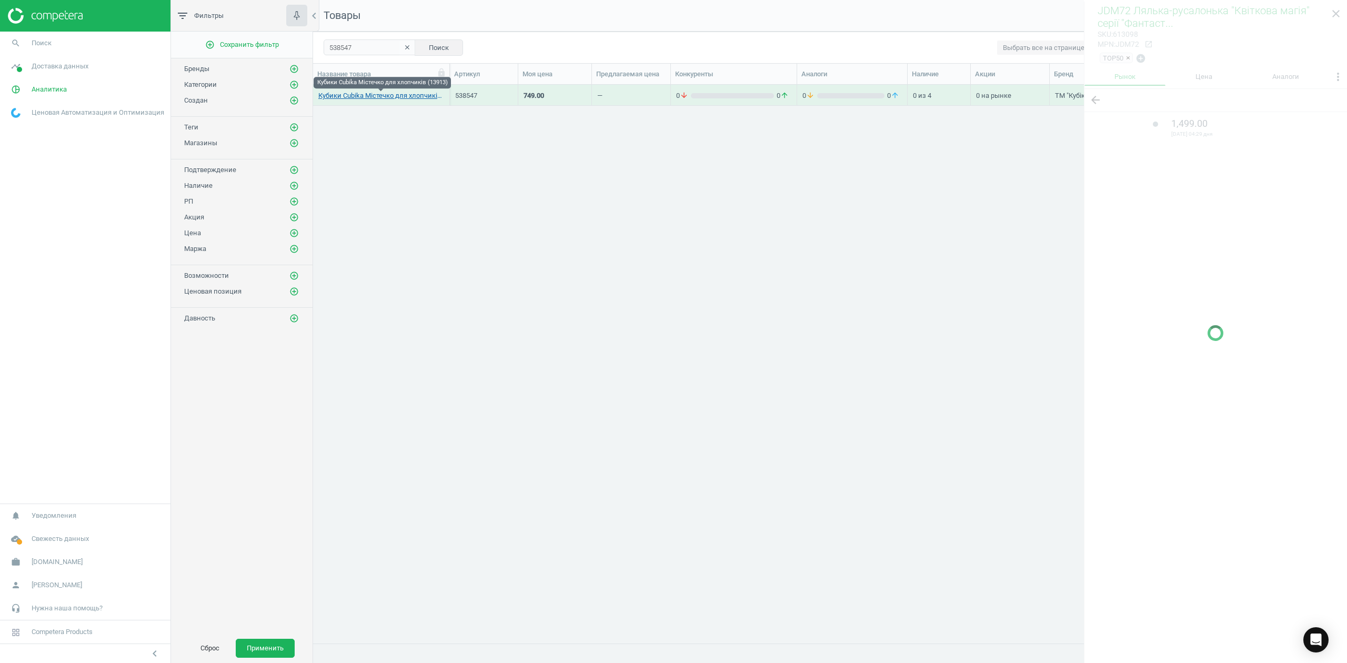
click at [396, 97] on link "Кубики Cubika Містечко для хлопчиків (13913)" at bounding box center [381, 95] width 126 height 9
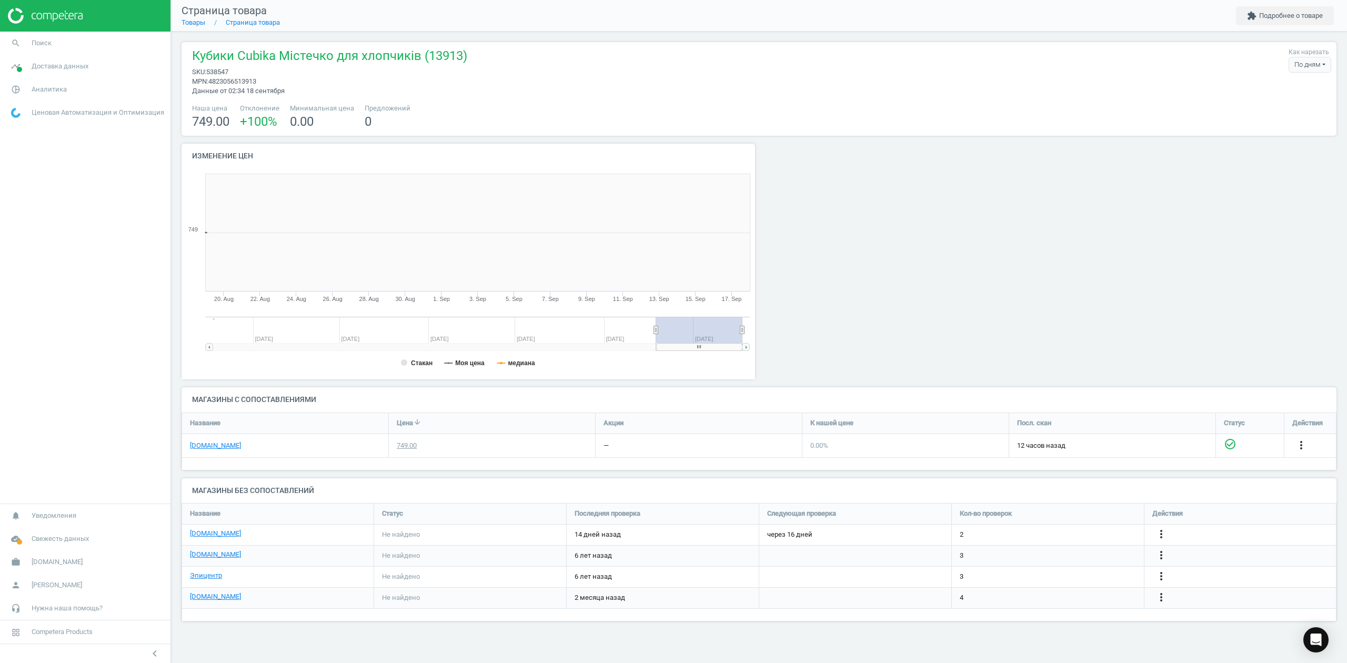
scroll to position [232, 596]
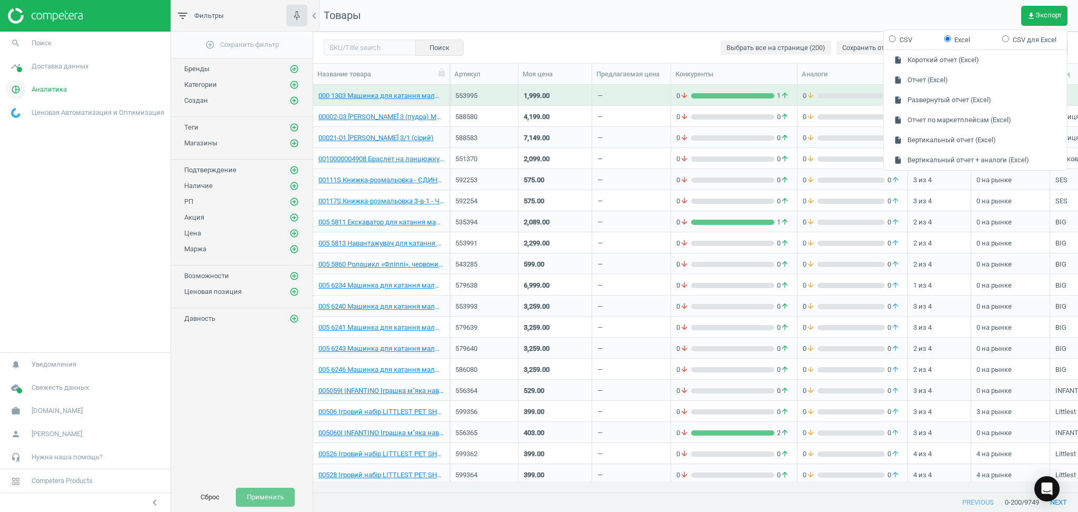
scroll to position [386, 754]
click at [43, 407] on span "[DOMAIN_NAME]" at bounding box center [57, 410] width 51 height 9
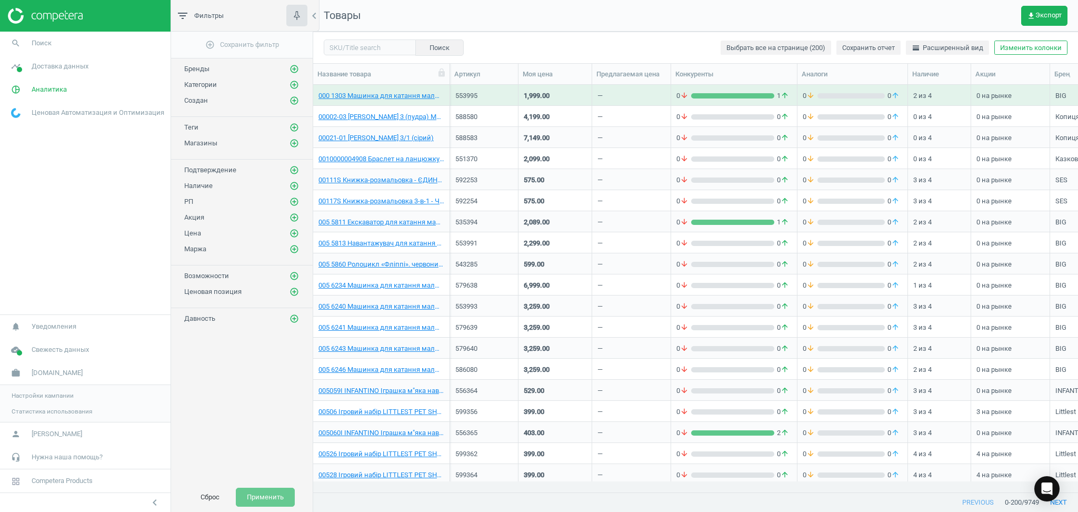
click at [40, 395] on span "Настройки кампании" at bounding box center [43, 395] width 62 height 8
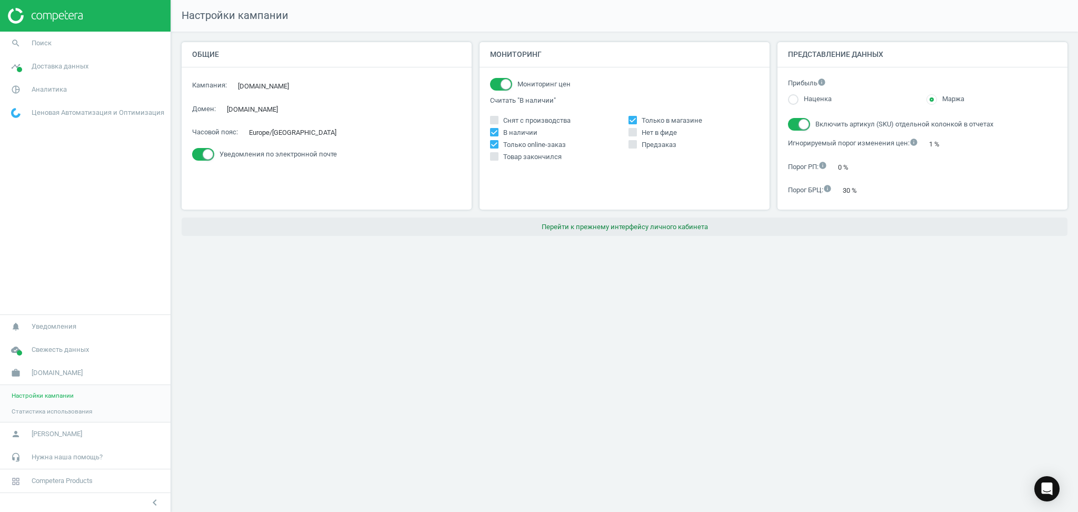
click at [651, 226] on button "Перейти к прежнему интерфейсу личного кабинета" at bounding box center [625, 226] width 886 height 19
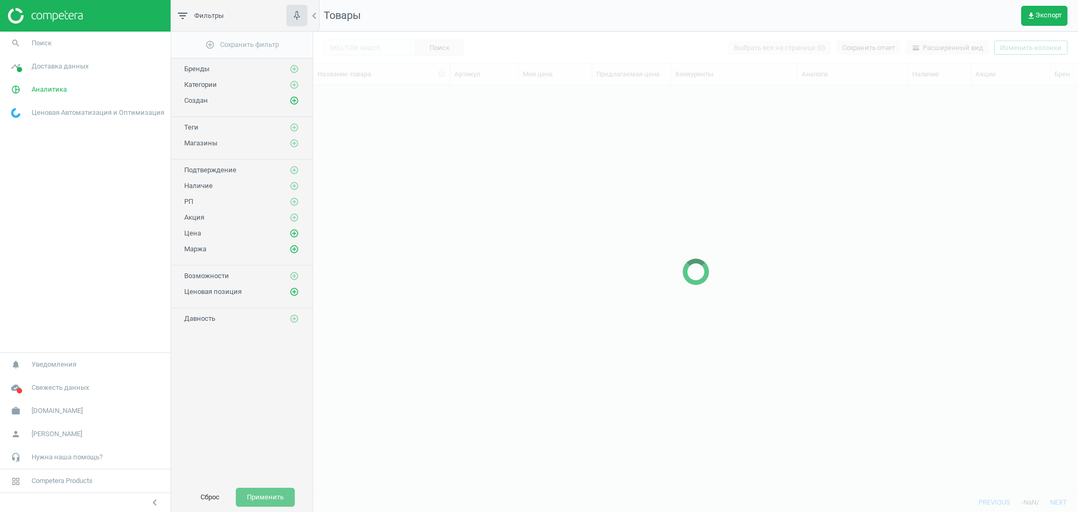
scroll to position [386, 754]
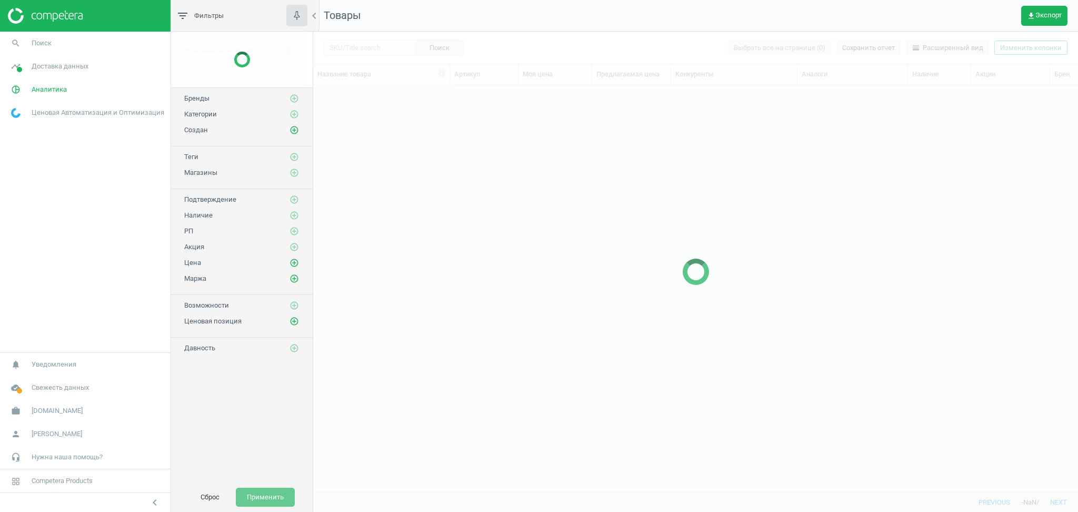
scroll to position [386, 754]
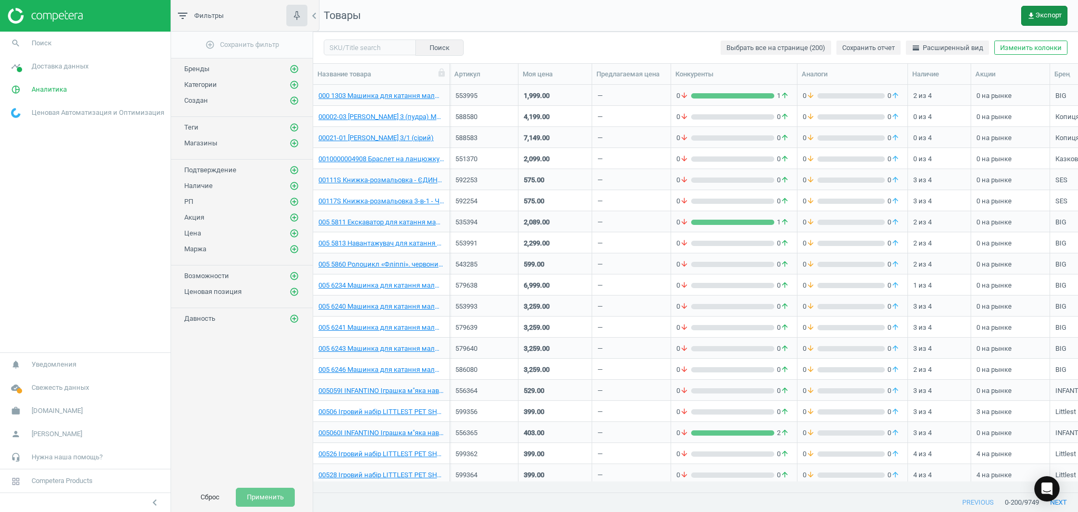
click at [1038, 15] on span "get_app Экспорт" at bounding box center [1044, 16] width 35 height 8
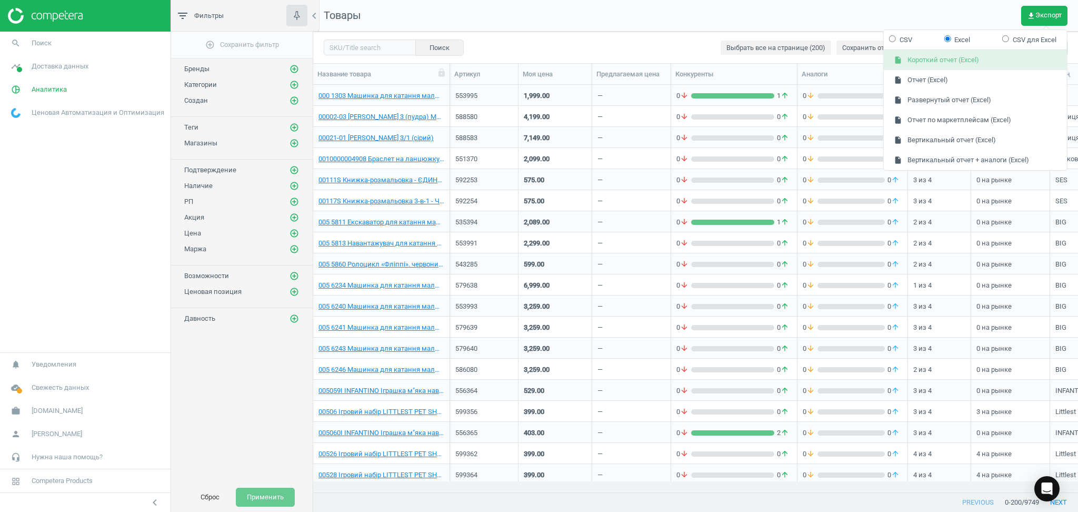
click at [924, 56] on button "insert_drive_file Короткий отчет (Excel)" at bounding box center [975, 61] width 183 height 20
